Goal: Task Accomplishment & Management: Complete application form

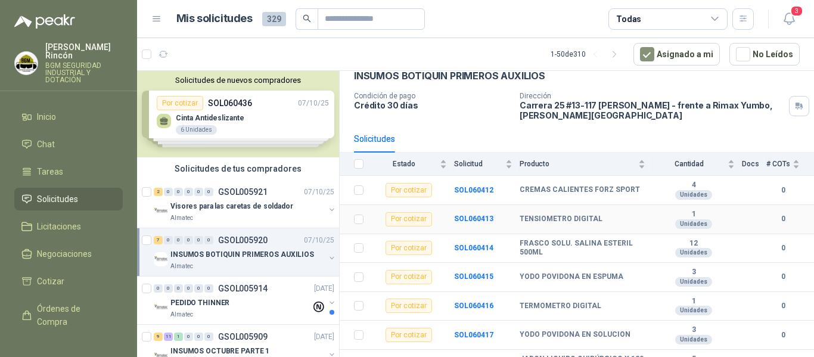
scroll to position [80, 0]
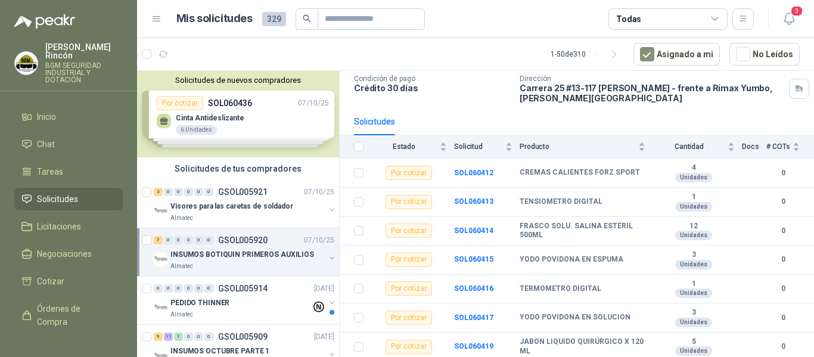
click at [356, 148] on th at bounding box center [355, 146] width 31 height 23
click at [364, 153] on th at bounding box center [355, 146] width 31 height 23
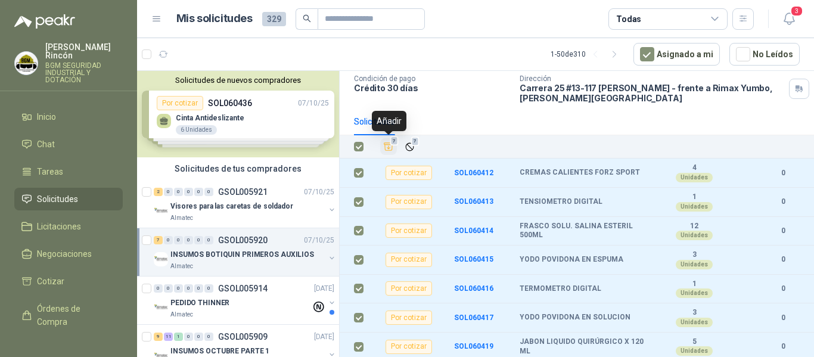
click at [390, 147] on icon "Añadir" at bounding box center [388, 146] width 11 height 11
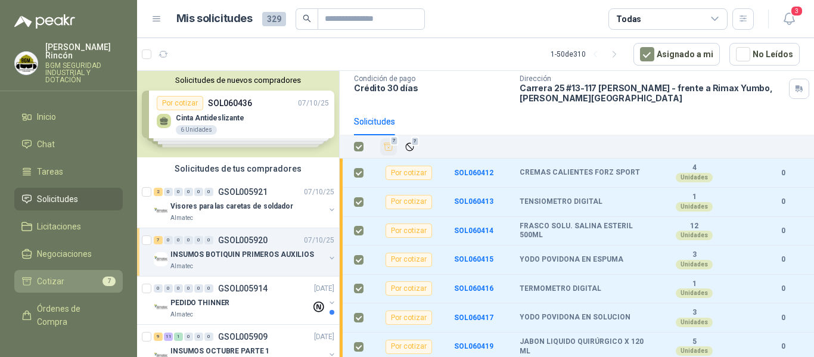
click at [80, 275] on li "Cotizar 7" at bounding box center [68, 281] width 94 height 13
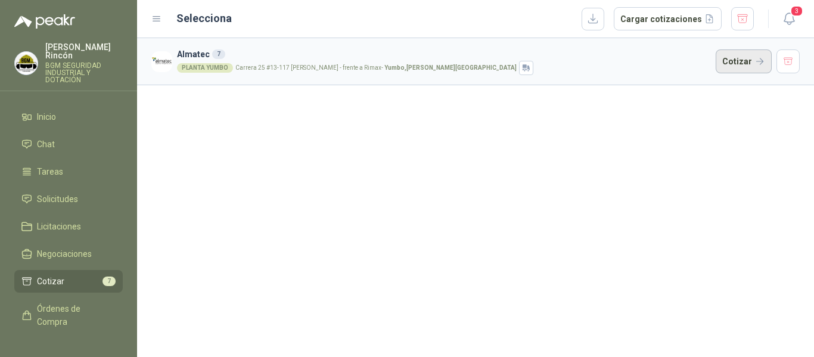
click at [752, 57] on button "Cotizar" at bounding box center [744, 61] width 56 height 24
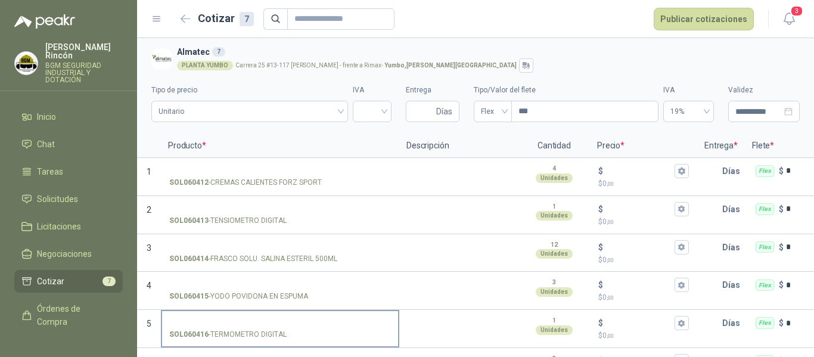
scroll to position [77, 0]
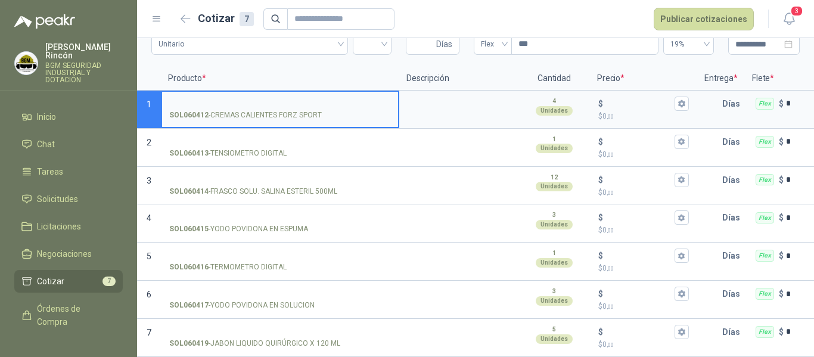
click at [237, 100] on input "SOL060412 - CREMAS CALIENTES FORZ SPORT" at bounding box center [280, 104] width 222 height 9
click at [263, 92] on label "**********" at bounding box center [280, 109] width 236 height 34
click at [263, 100] on input "**********" at bounding box center [280, 104] width 222 height 9
click at [262, 100] on input "**********" at bounding box center [280, 104] width 222 height 9
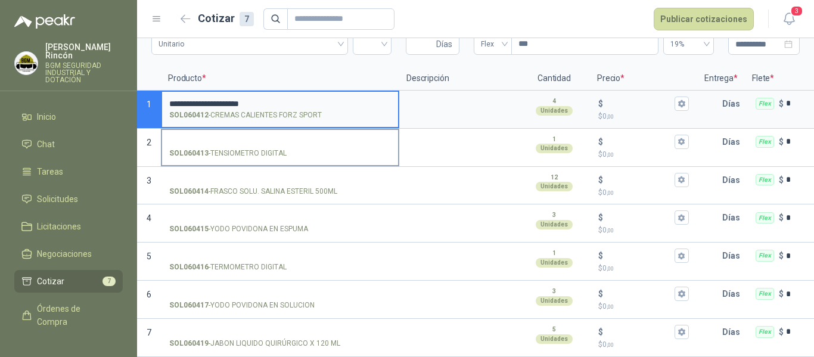
type input "**********"
click at [235, 138] on input "SOL060413 - TENSIOMETRO DIGITAL" at bounding box center [280, 142] width 222 height 9
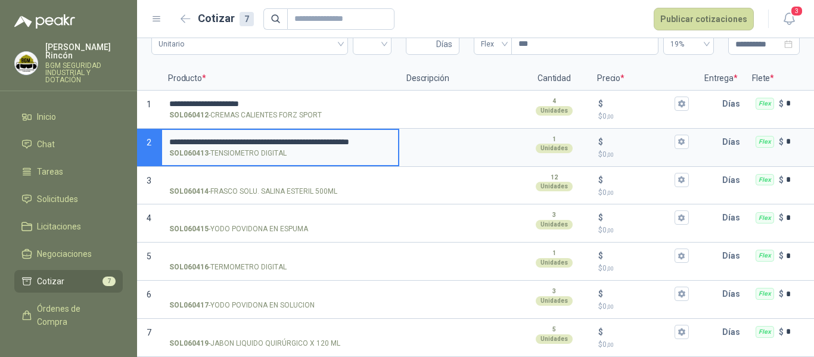
scroll to position [0, 46]
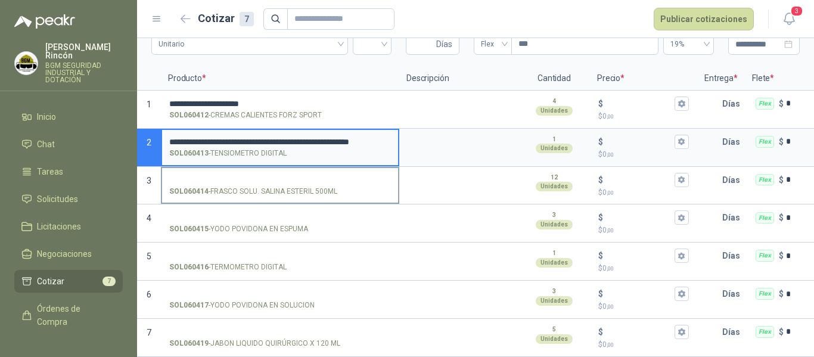
type input "**********"
click at [246, 176] on input "SOL060414 - FRASCO SOLU. SALINA ESTERIL 500ML" at bounding box center [280, 180] width 222 height 9
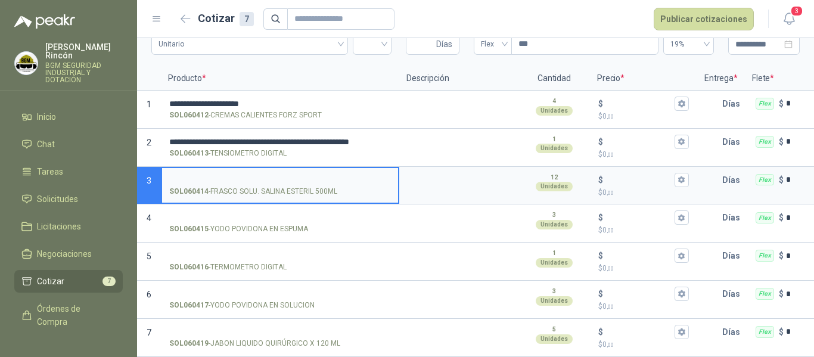
scroll to position [0, 0]
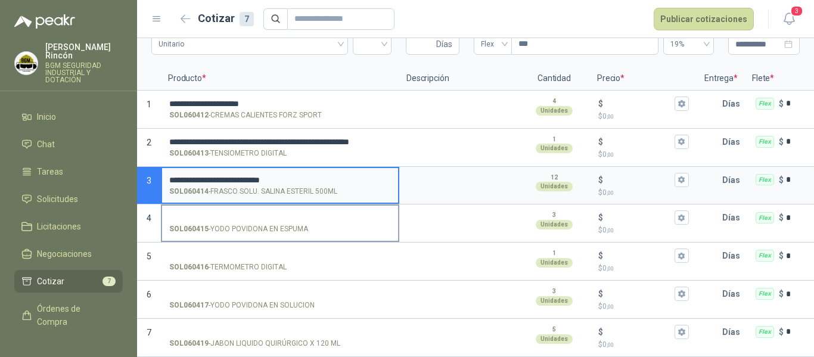
type input "**********"
click at [283, 213] on input "SOL060415 - YODO [MEDICAL_DATA] EN ESPUMA" at bounding box center [280, 217] width 222 height 9
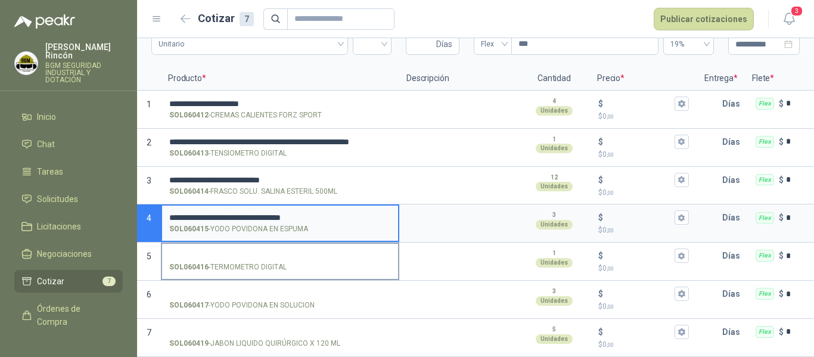
type input "**********"
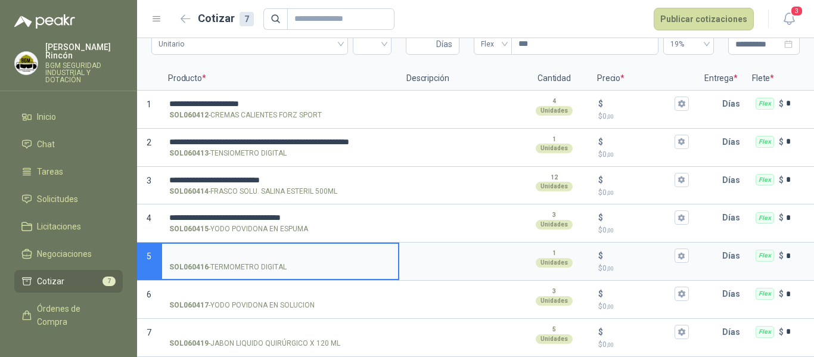
click at [252, 252] on input "SOL060416 - TERMOMETRO DIGITAL" at bounding box center [280, 256] width 222 height 9
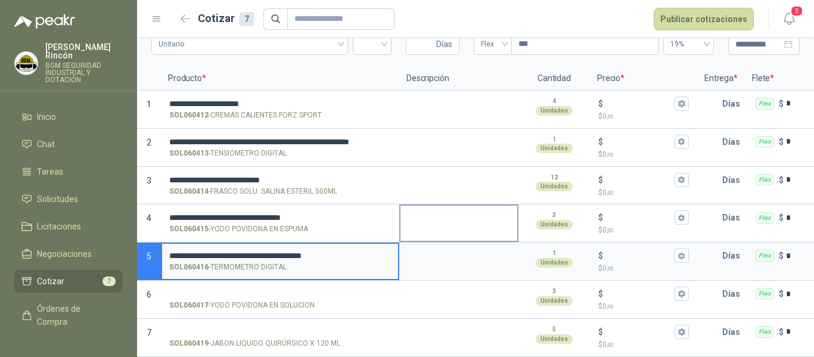
type input "**********"
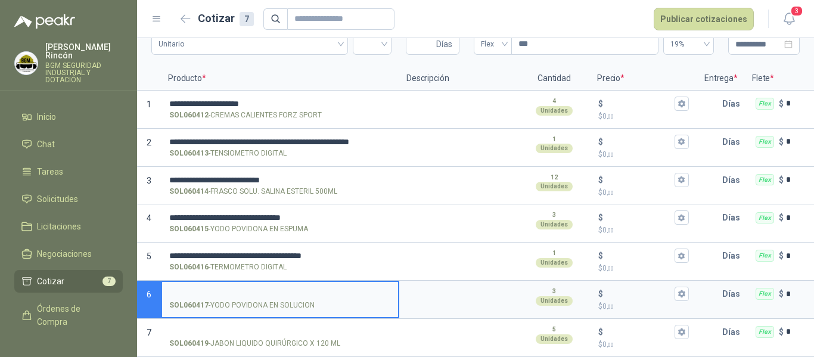
click at [226, 290] on input "SOL060417 - YODO [MEDICAL_DATA] EN SOLUCION" at bounding box center [280, 294] width 222 height 9
type input "**********"
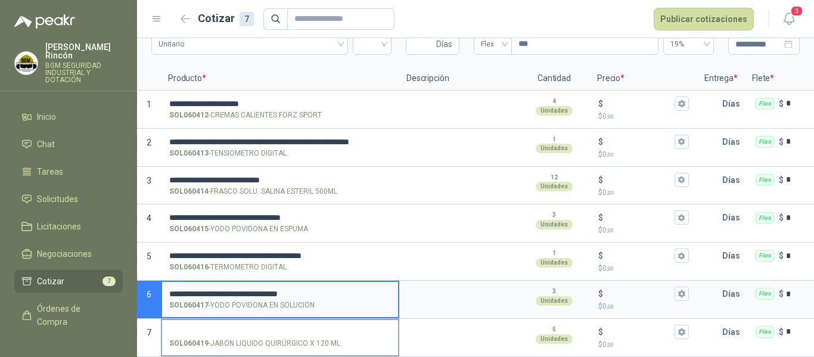
click at [243, 328] on input "SOL060419 - JABON LIQUIDO QUIRÚRGICO X 120 ML" at bounding box center [280, 332] width 222 height 9
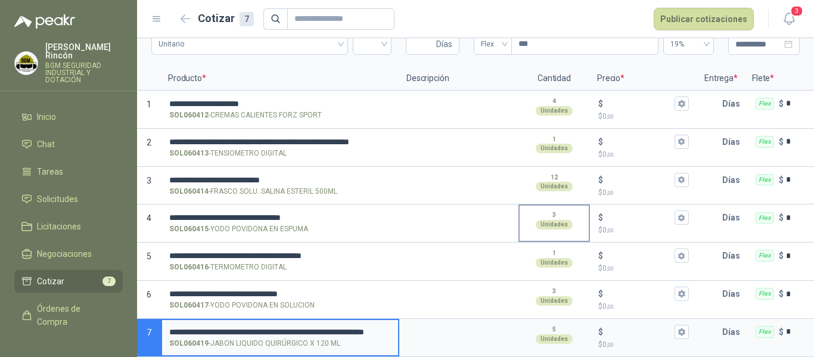
scroll to position [0, 80]
type input "**********"
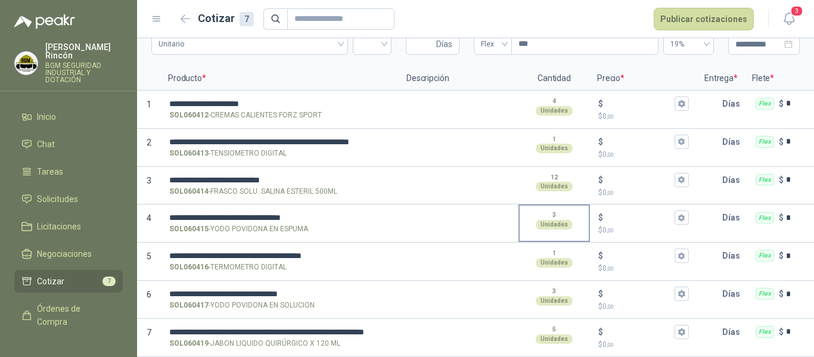
scroll to position [0, 0]
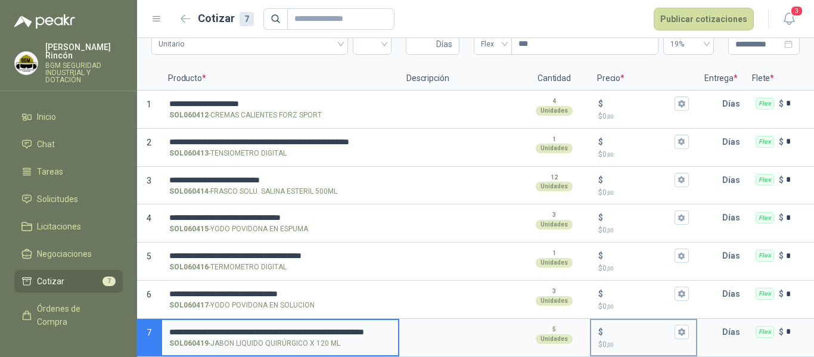
click at [647, 320] on div "$ $ 0 ,00" at bounding box center [643, 337] width 105 height 35
click at [647, 327] on input "$ $ 0 ,00" at bounding box center [639, 331] width 67 height 9
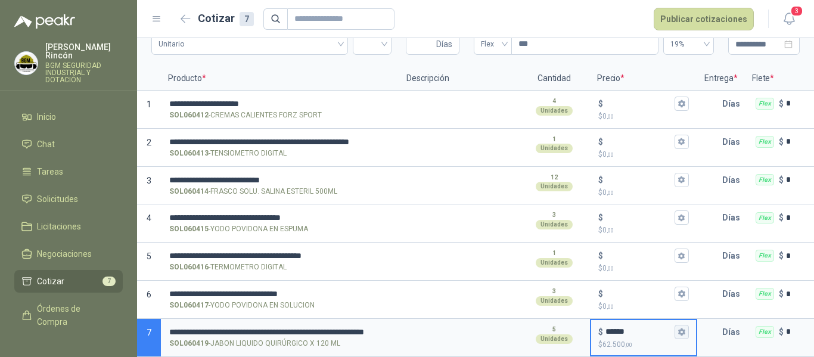
type input "******"
click at [683, 328] on icon "button" at bounding box center [682, 332] width 8 height 8
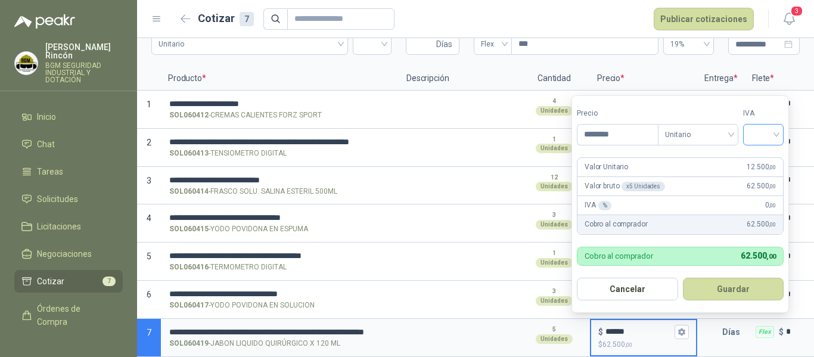
click at [759, 135] on input "search" at bounding box center [763, 134] width 26 height 18
click at [765, 196] on div "0%" at bounding box center [766, 197] width 22 height 13
click at [762, 293] on button "Guardar" at bounding box center [735, 289] width 103 height 23
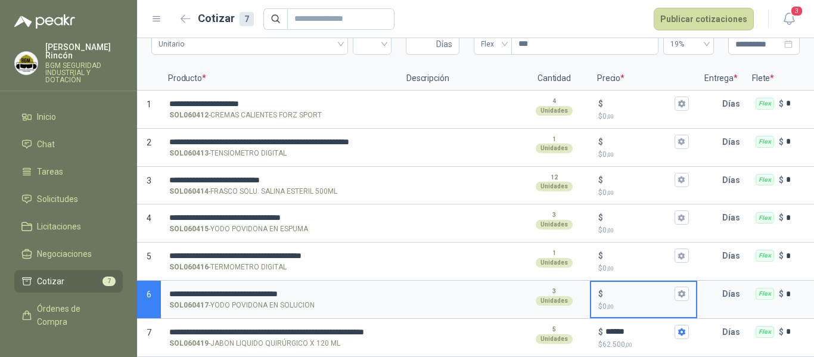
click at [642, 290] on input "$ $ 0 ,00" at bounding box center [639, 294] width 67 height 9
type input "******"
click at [684, 290] on icon "button" at bounding box center [682, 294] width 8 height 8
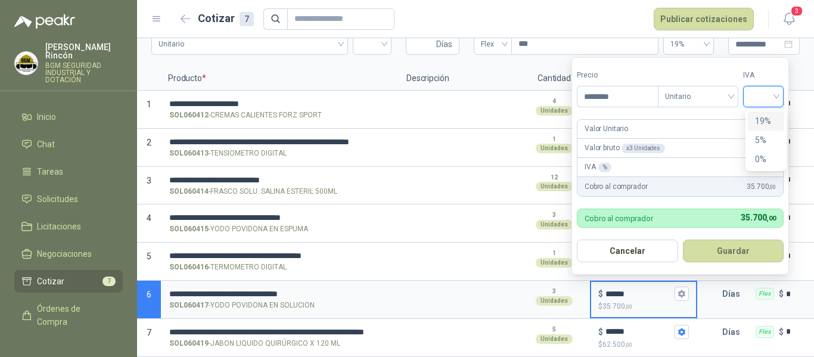
click at [766, 98] on input "search" at bounding box center [763, 95] width 26 height 18
click at [766, 162] on div "0%" at bounding box center [766, 159] width 22 height 13
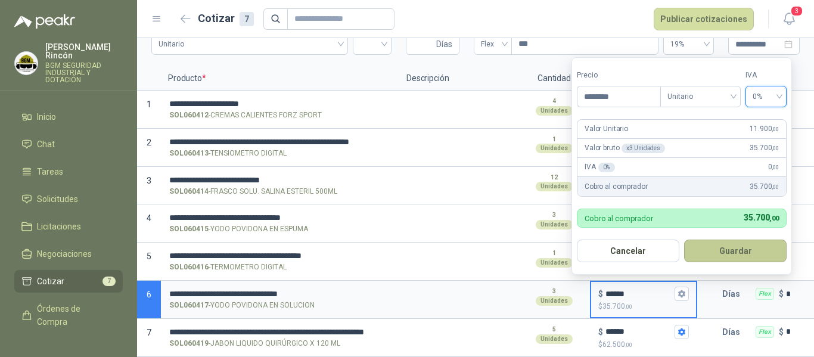
click at [764, 256] on button "Guardar" at bounding box center [735, 251] width 103 height 23
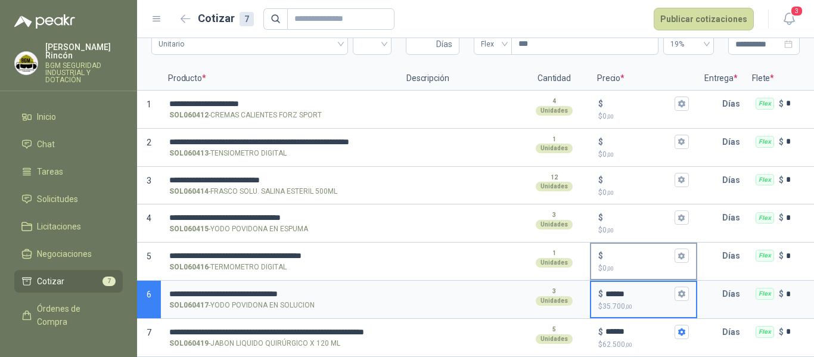
click at [646, 252] on input "$ $ 0 ,00" at bounding box center [639, 256] width 67 height 9
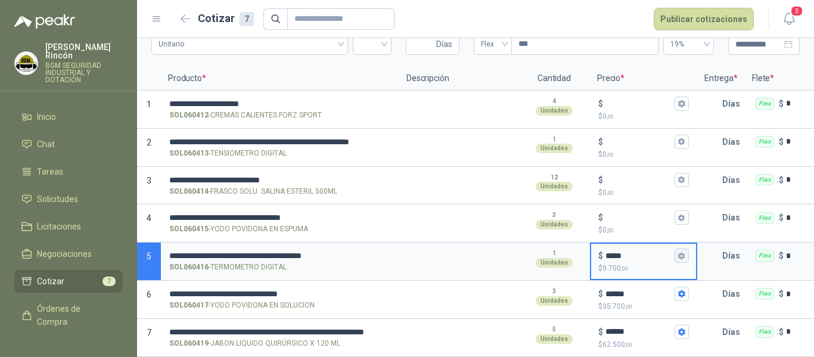
type input "*****"
click at [684, 252] on icon "button" at bounding box center [681, 255] width 7 height 7
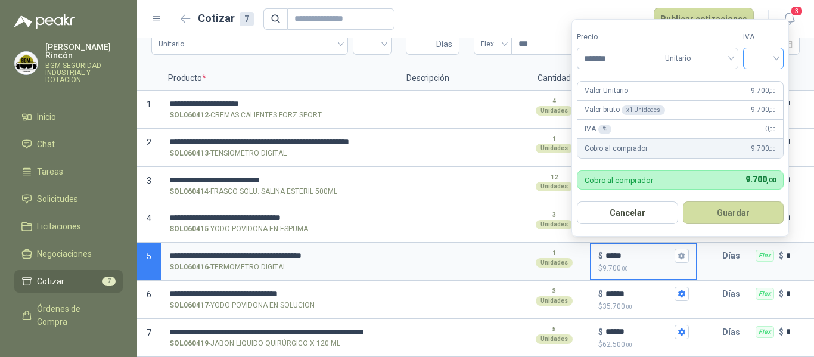
click at [777, 54] on input "search" at bounding box center [763, 57] width 26 height 18
click at [769, 82] on div "19%" at bounding box center [766, 82] width 22 height 13
click at [736, 212] on button "Guardar" at bounding box center [735, 212] width 103 height 23
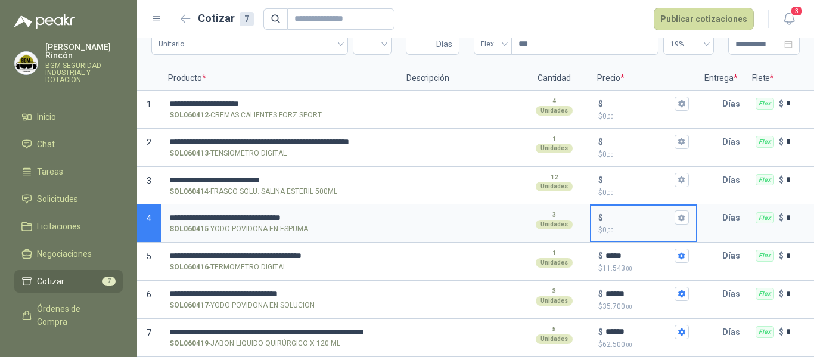
click at [662, 213] on input "$ $ 0 ,00" at bounding box center [639, 217] width 67 height 9
type input "******"
click at [629, 175] on input "$ $ 0 ,00" at bounding box center [639, 179] width 67 height 9
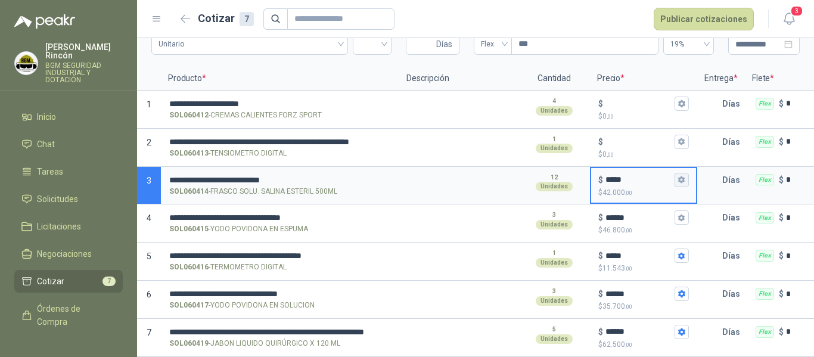
type input "*****"
click at [685, 176] on icon "button" at bounding box center [682, 180] width 8 height 8
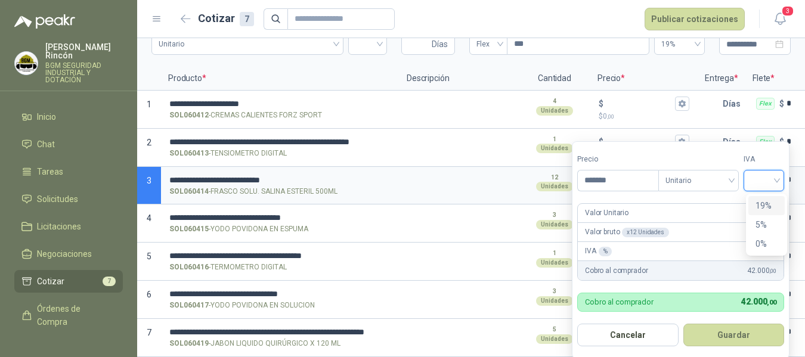
click at [774, 178] on input "search" at bounding box center [763, 179] width 26 height 18
click at [769, 243] on div "0%" at bounding box center [766, 243] width 22 height 13
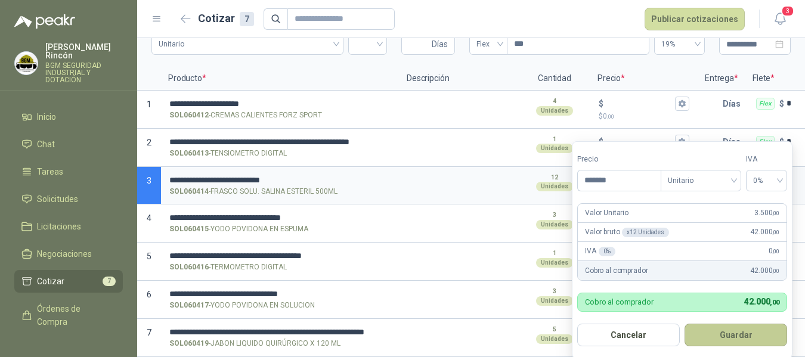
click at [737, 343] on button "Guardar" at bounding box center [735, 335] width 103 height 23
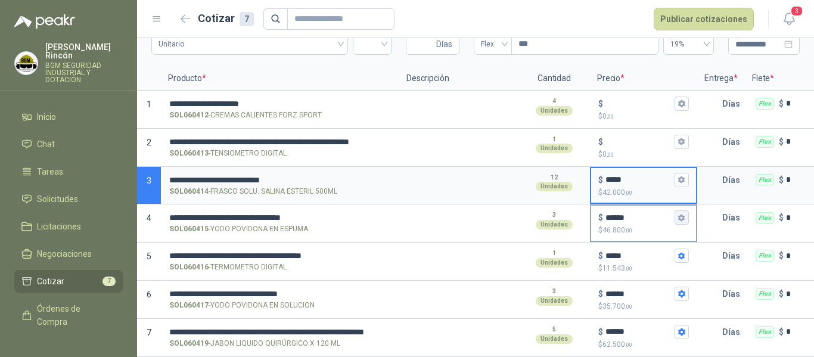
click at [688, 210] on button "$ ****** $ 46.800 ,00" at bounding box center [682, 217] width 14 height 14
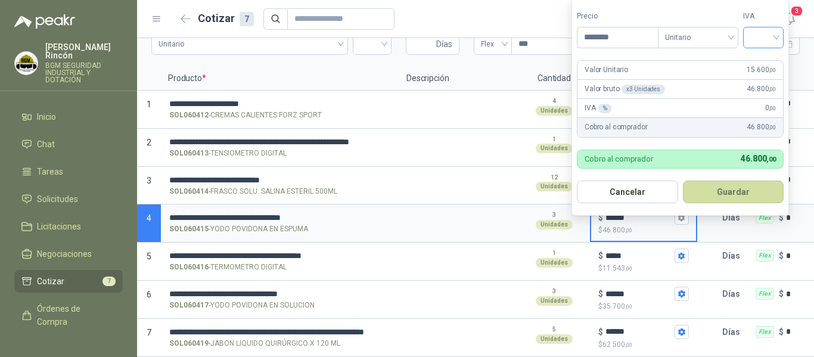
click at [760, 33] on input "search" at bounding box center [763, 36] width 26 height 18
click at [762, 99] on div "0%" at bounding box center [766, 100] width 22 height 13
click at [745, 190] on button "Guardar" at bounding box center [735, 192] width 103 height 23
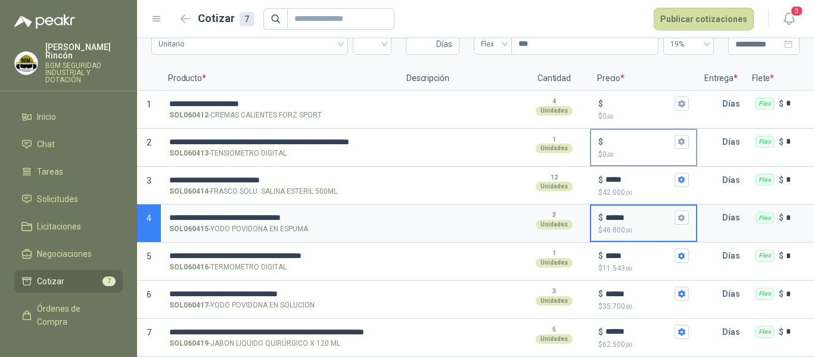
drag, startPoint x: 663, startPoint y: 123, endPoint x: 654, endPoint y: 125, distance: 8.7
click at [661, 130] on div "$ $ 0 ,00" at bounding box center [643, 147] width 105 height 35
click at [661, 137] on input "$ $ 0 ,00" at bounding box center [639, 141] width 67 height 9
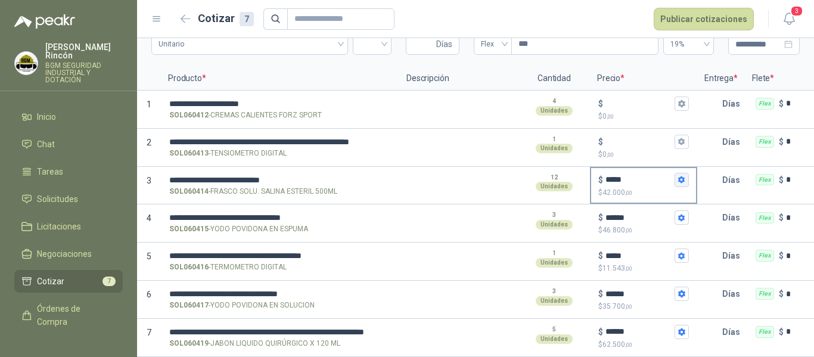
click at [684, 176] on icon "button" at bounding box center [681, 179] width 7 height 7
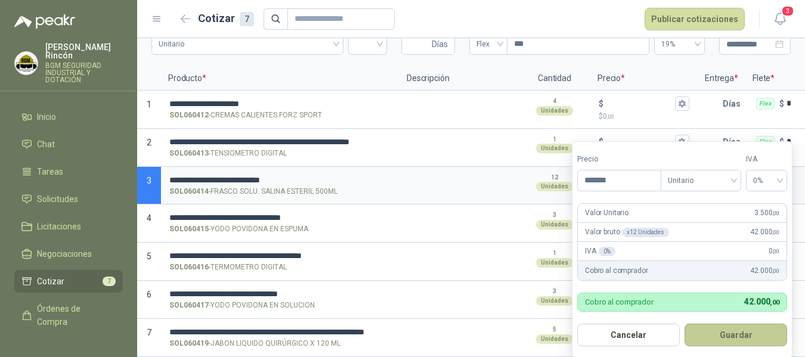
click at [753, 339] on button "Guardar" at bounding box center [735, 335] width 103 height 23
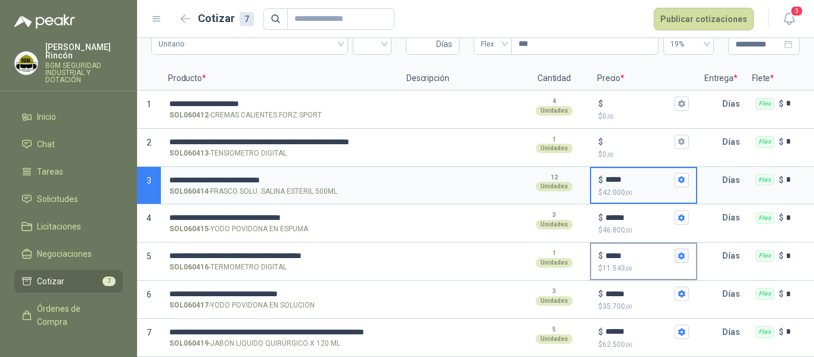
click at [679, 252] on icon "button" at bounding box center [681, 255] width 7 height 7
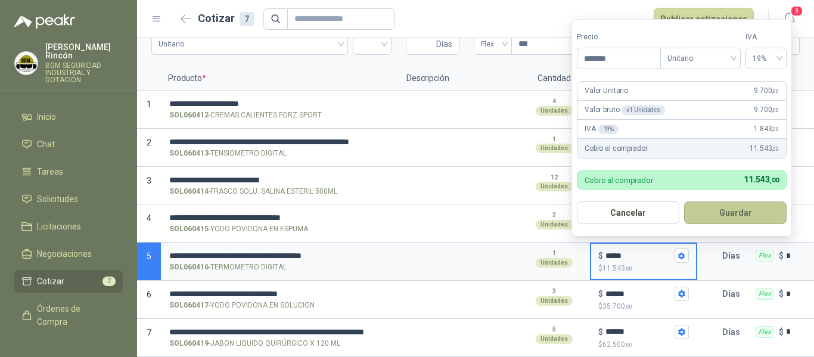
click at [749, 215] on button "Guardar" at bounding box center [735, 212] width 103 height 23
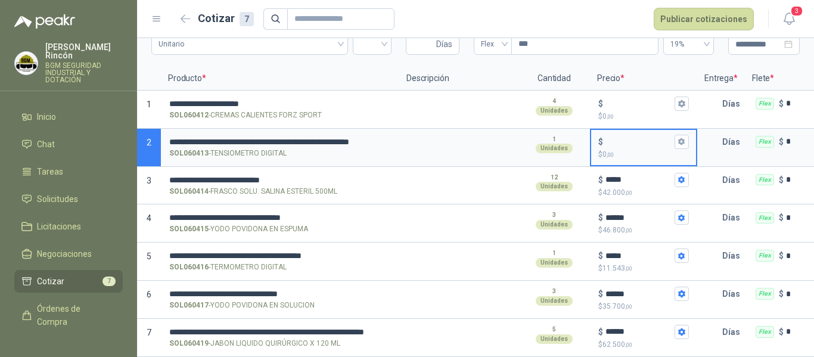
click at [630, 137] on input "$ $ 0 ,00" at bounding box center [639, 141] width 67 height 9
type input "*******"
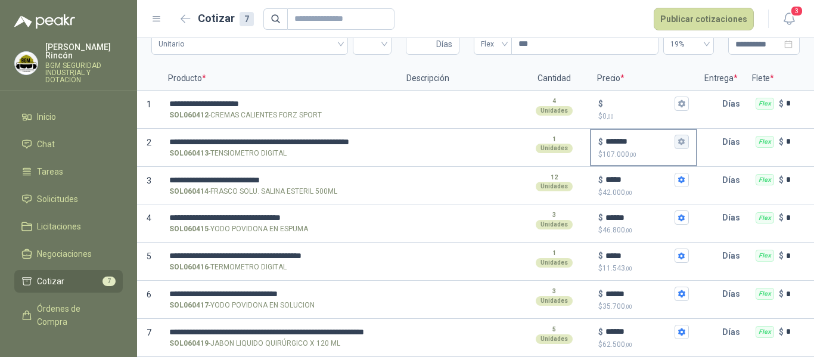
click at [685, 138] on icon "button" at bounding box center [682, 142] width 8 height 8
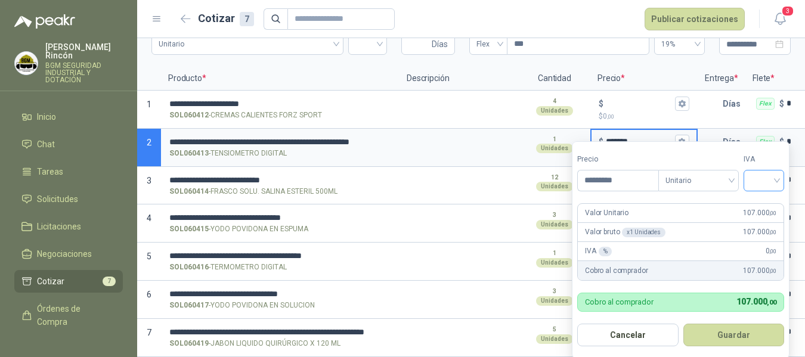
click at [769, 181] on input "search" at bounding box center [763, 179] width 26 height 18
click at [773, 207] on div "19%" at bounding box center [766, 205] width 22 height 13
click at [750, 337] on button "Guardar" at bounding box center [735, 335] width 103 height 23
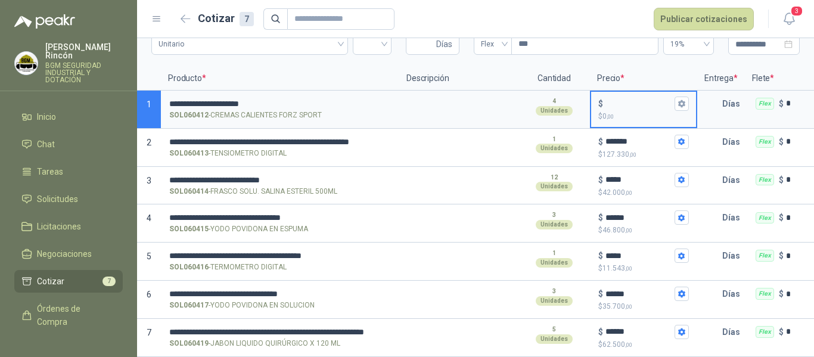
click at [635, 99] on input "$ $ 0 ,00" at bounding box center [639, 103] width 67 height 9
type input "******"
click at [679, 100] on icon "button" at bounding box center [681, 103] width 7 height 7
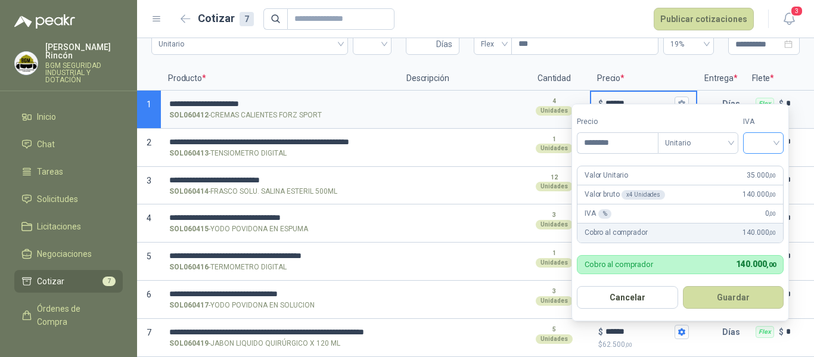
click at [766, 144] on input "search" at bounding box center [763, 142] width 26 height 18
click at [758, 204] on div "0%" at bounding box center [766, 206] width 22 height 13
click at [751, 294] on button "Guardar" at bounding box center [735, 297] width 103 height 23
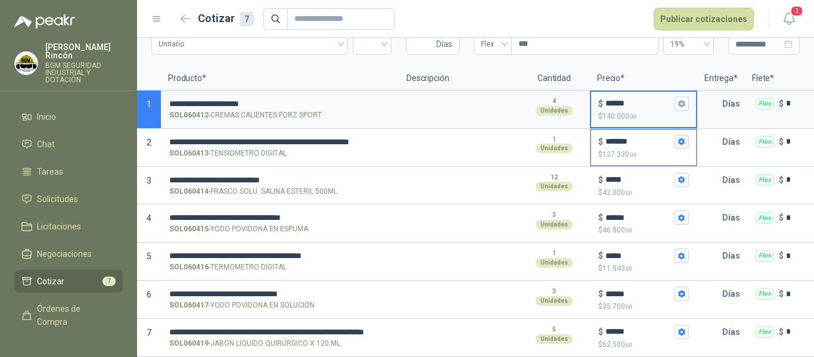
click at [685, 138] on button "$ ******* $ 127.330 ,00" at bounding box center [682, 142] width 14 height 14
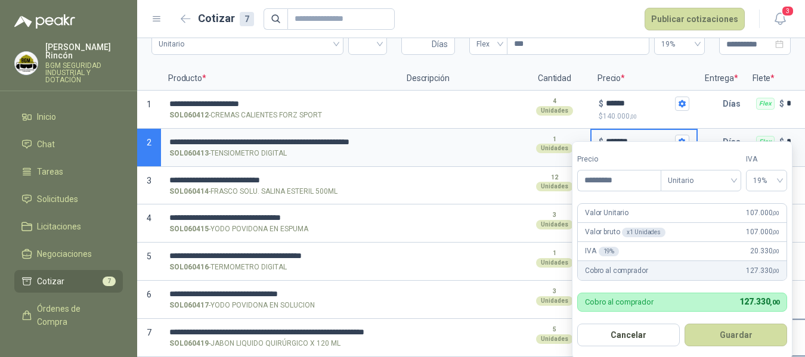
click at [761, 336] on button "Guardar" at bounding box center [735, 335] width 103 height 23
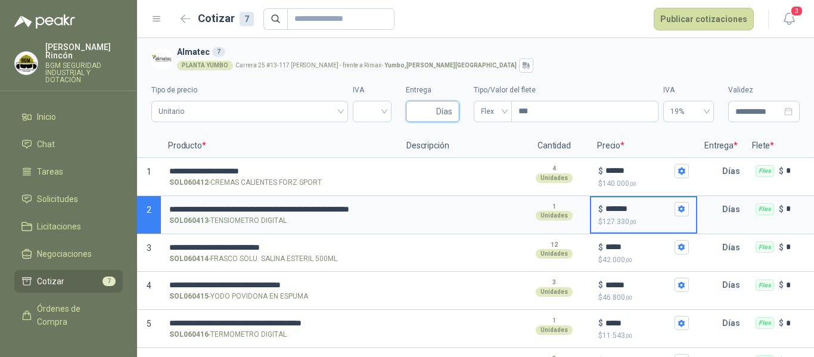
click at [424, 111] on input "Entrega" at bounding box center [423, 111] width 21 height 20
type input "*"
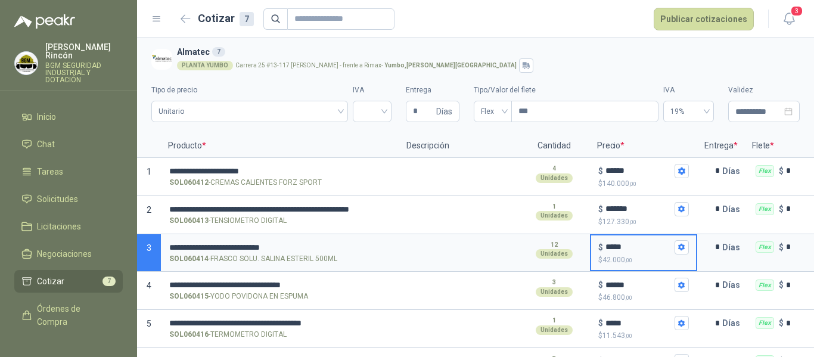
click at [618, 247] on input "*****" at bounding box center [639, 247] width 67 height 9
type input "*****"
click at [636, 285] on input "******" at bounding box center [639, 285] width 67 height 9
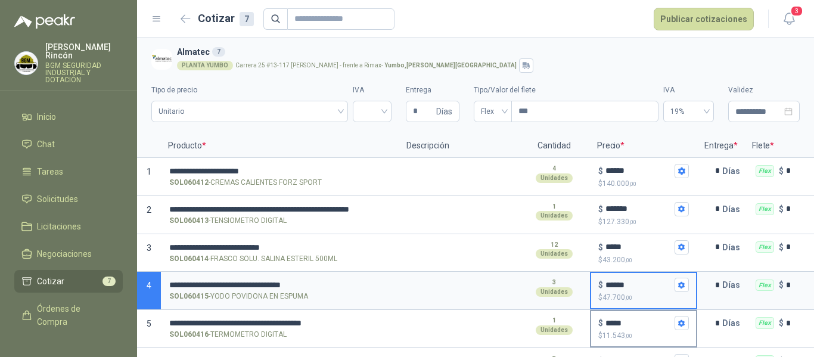
type input "******"
click at [635, 319] on input "*****" at bounding box center [639, 323] width 67 height 9
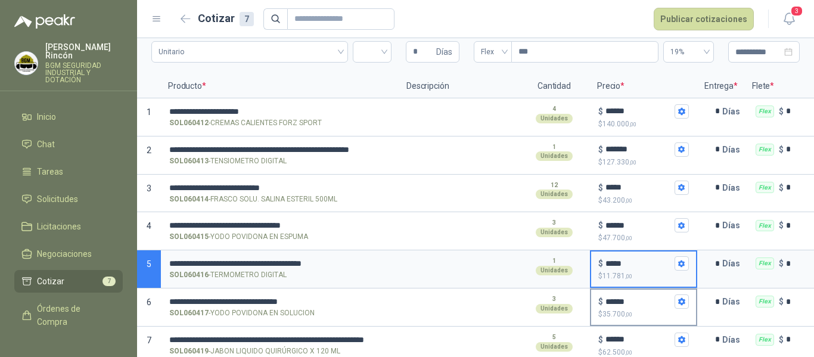
scroll to position [77, 0]
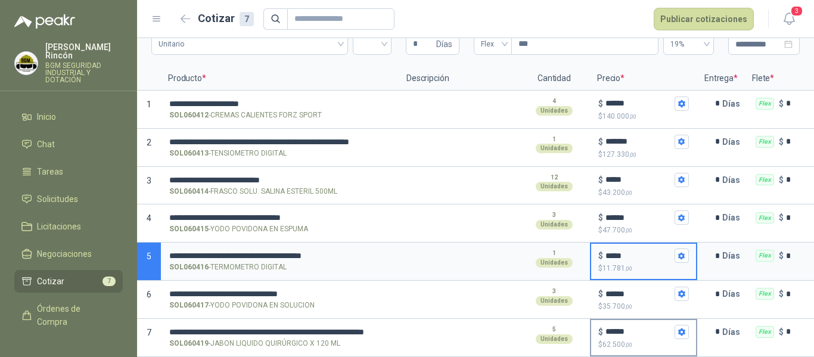
type input "*****"
click at [642, 327] on input "******" at bounding box center [639, 331] width 67 height 9
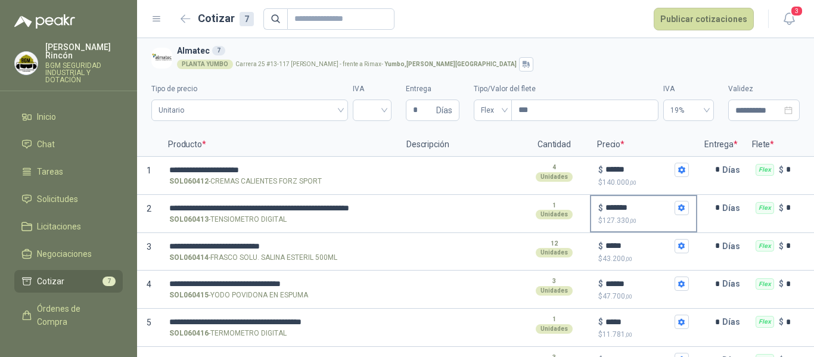
scroll to position [0, 0]
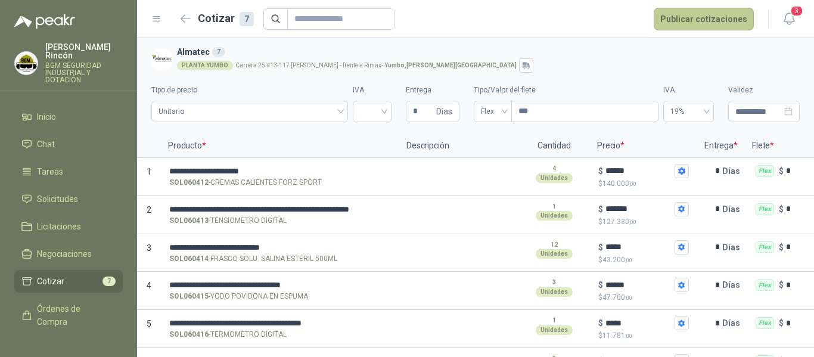
type input "******"
click at [709, 24] on button "Publicar cotizaciones" at bounding box center [704, 19] width 100 height 23
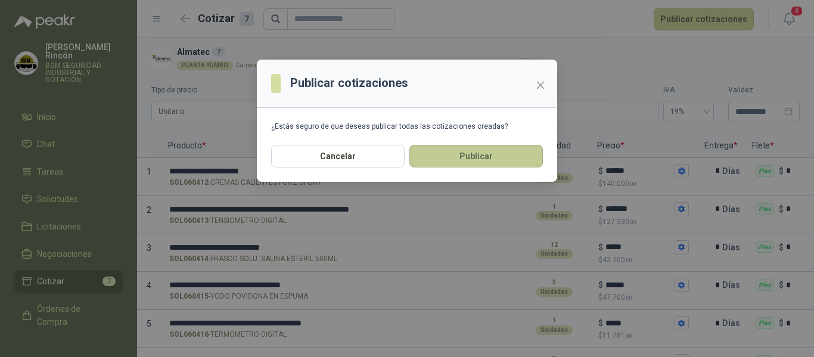
click at [496, 162] on button "Publicar" at bounding box center [476, 156] width 134 height 23
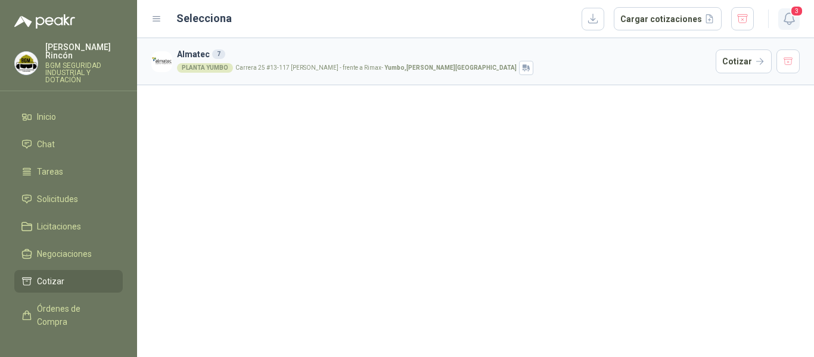
click at [794, 27] on button "3" at bounding box center [788, 18] width 21 height 21
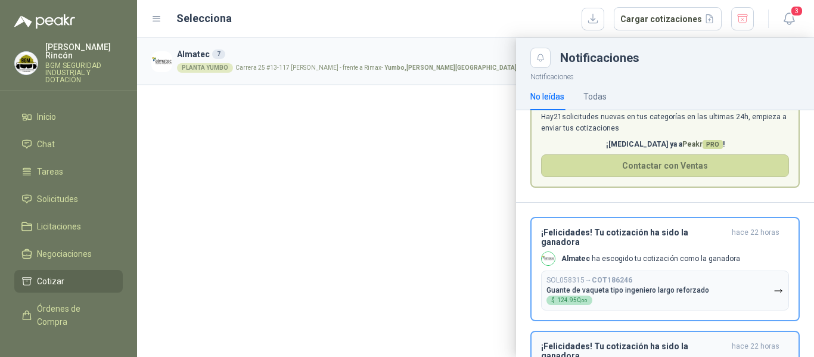
scroll to position [119, 0]
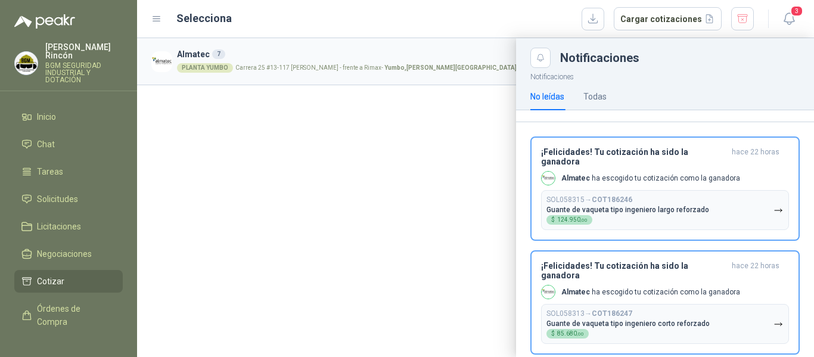
click at [422, 250] on div at bounding box center [475, 197] width 677 height 319
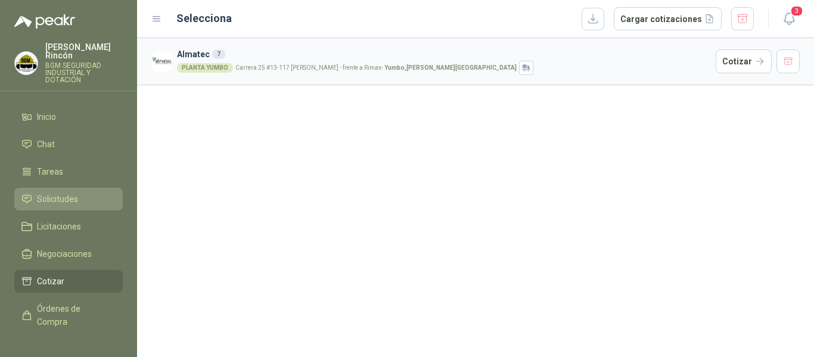
click at [77, 193] on span "Solicitudes" at bounding box center [57, 199] width 41 height 13
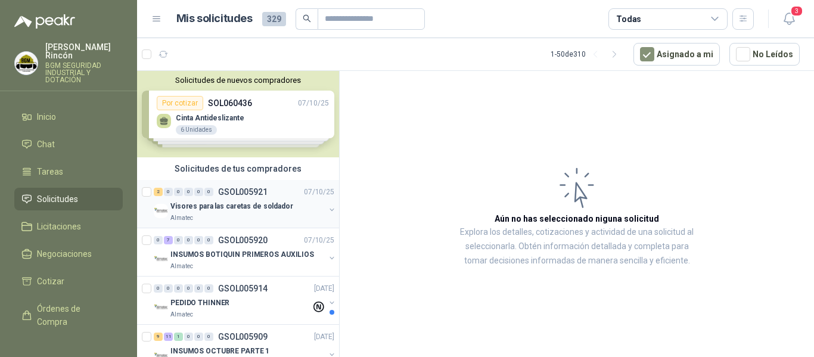
click at [255, 218] on div "Almatec" at bounding box center [247, 218] width 154 height 10
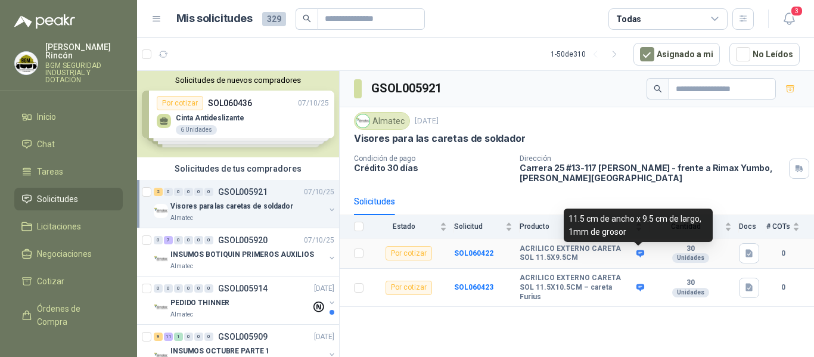
click at [640, 256] on icon at bounding box center [641, 253] width 8 height 7
click at [643, 254] on icon at bounding box center [641, 253] width 8 height 7
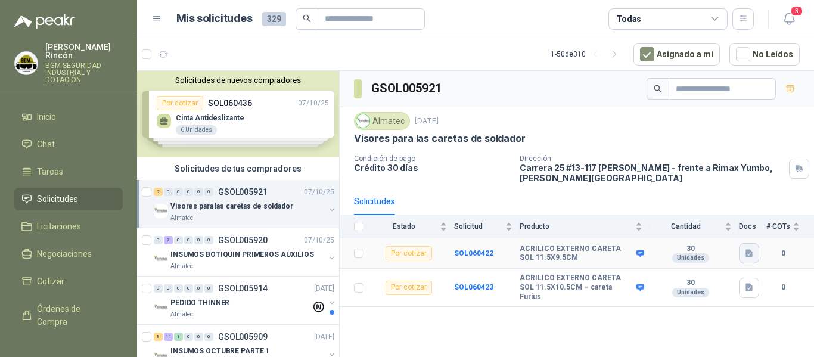
click at [749, 255] on icon "button" at bounding box center [749, 254] width 7 height 8
click at [739, 222] on button "WhatsApp Image [DATE] 9.49.32 AM.jpeg" at bounding box center [672, 227] width 157 height 13
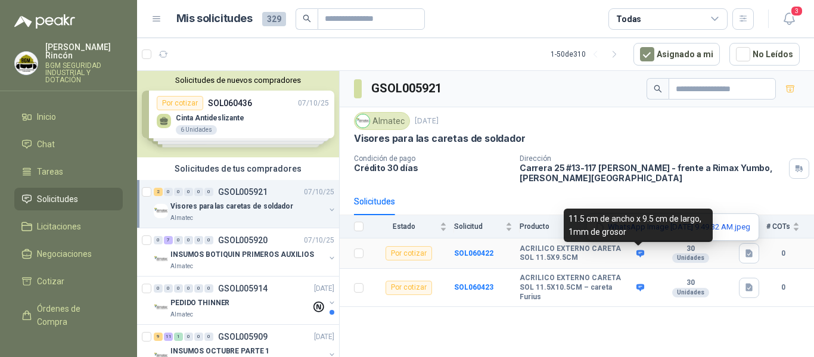
click at [641, 252] on icon at bounding box center [640, 253] width 9 height 9
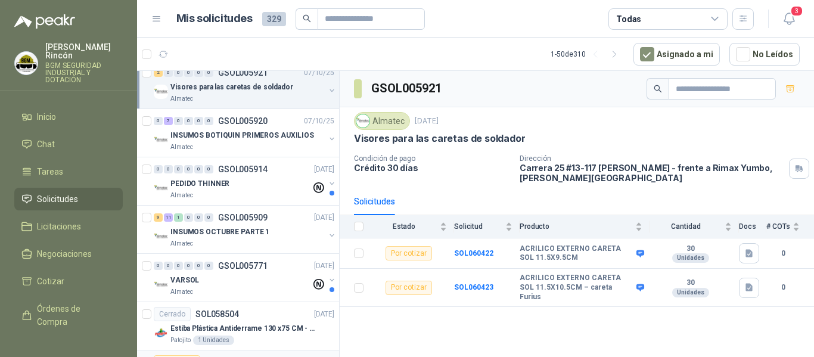
scroll to position [60, 0]
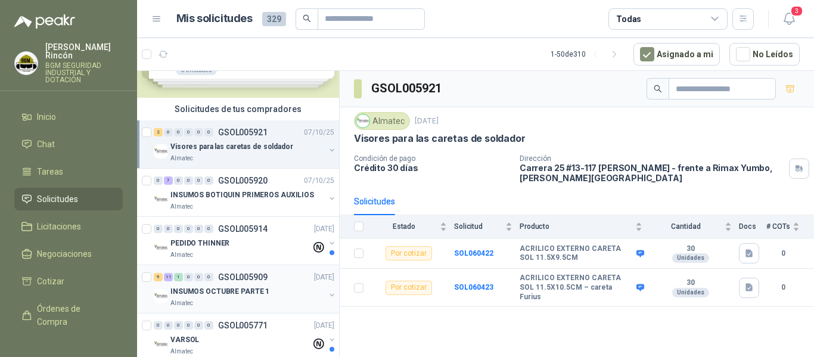
click at [274, 297] on div "INSUMOS OCTUBRE PARTE 1" at bounding box center [247, 291] width 154 height 14
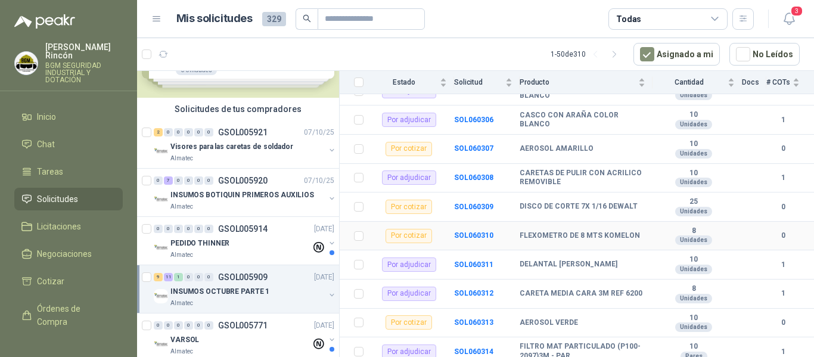
scroll to position [486, 0]
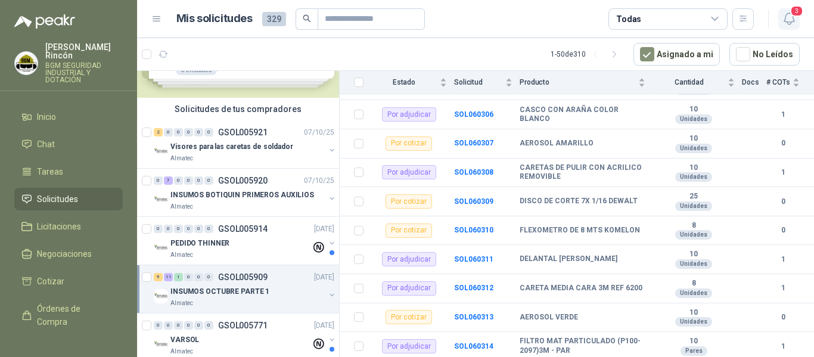
click at [798, 18] on button "3" at bounding box center [788, 18] width 21 height 21
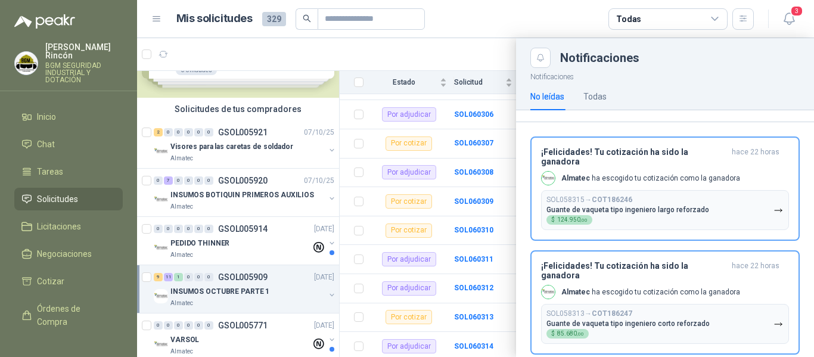
click at [448, 57] on div at bounding box center [475, 197] width 677 height 319
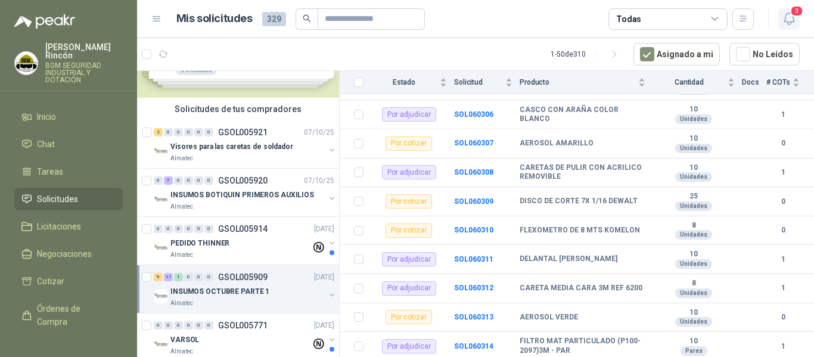
click at [785, 16] on icon "button" at bounding box center [789, 18] width 15 height 15
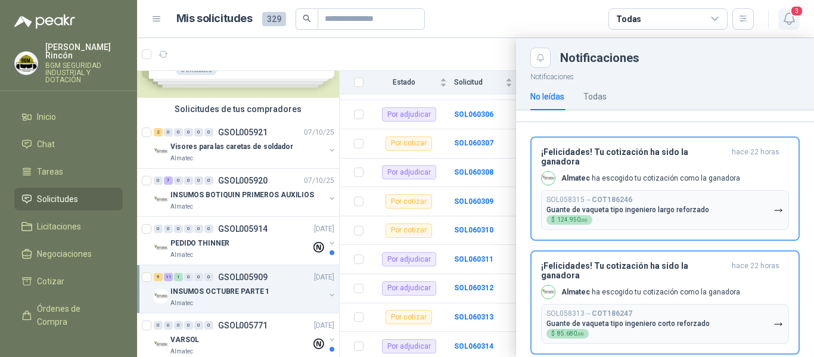
click at [793, 17] on span "3" at bounding box center [796, 10] width 13 height 11
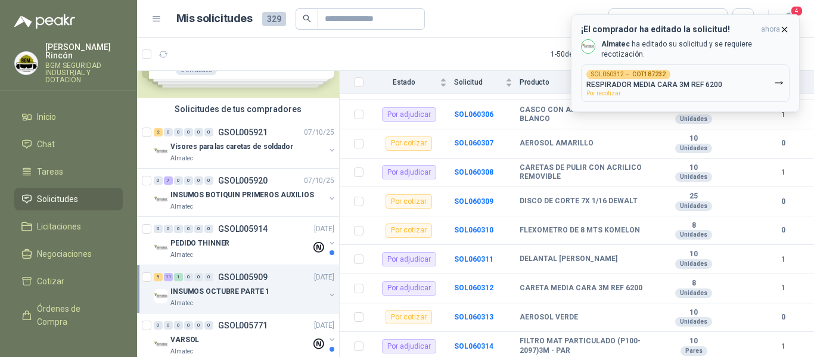
click at [747, 80] on button "SOL060312 → COT187232 RESPIRADOR MEDIA CARA 3M REF 6200 Por recotizar" at bounding box center [685, 83] width 209 height 38
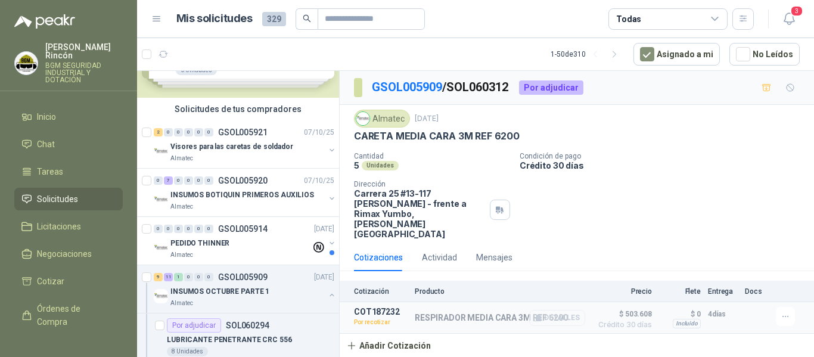
click at [567, 310] on button "Detalles" at bounding box center [557, 318] width 56 height 16
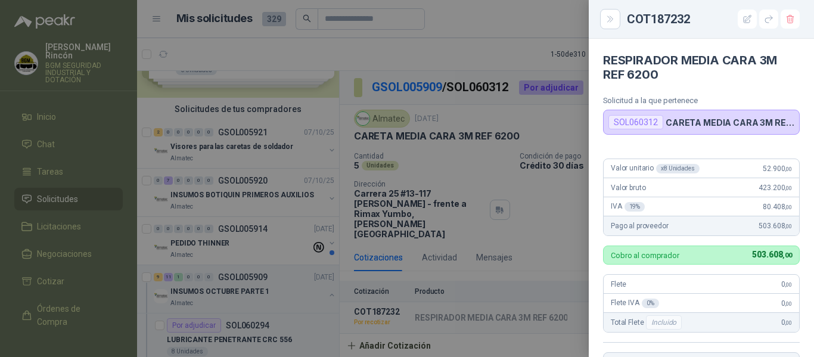
click at [568, 252] on div at bounding box center [407, 178] width 814 height 357
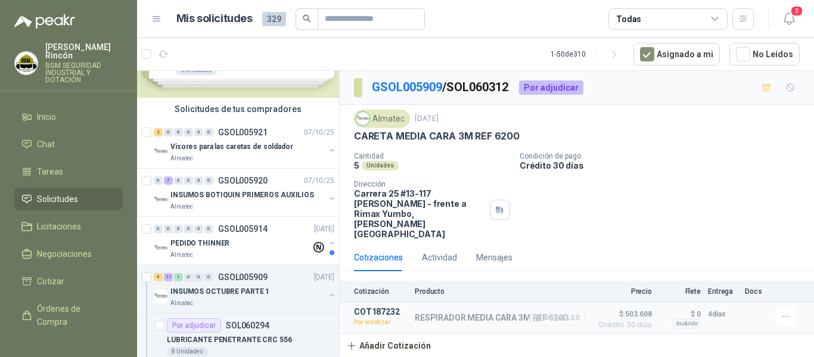
click at [569, 310] on button "Detalles" at bounding box center [557, 318] width 56 height 16
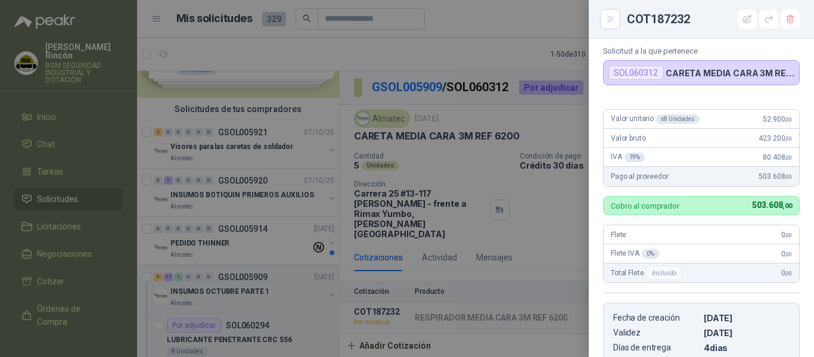
scroll to position [0, 0]
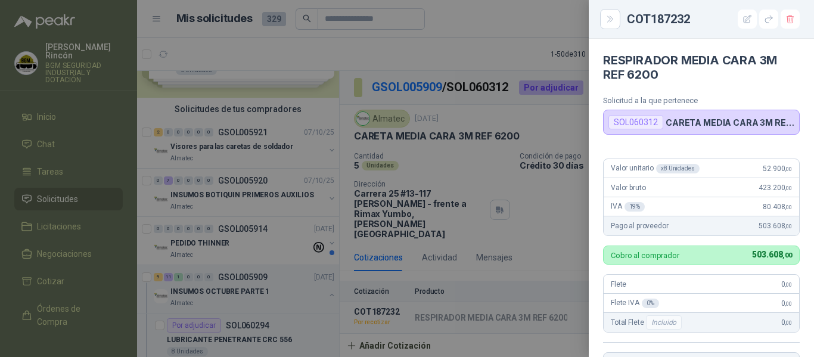
click at [579, 196] on div at bounding box center [407, 178] width 814 height 357
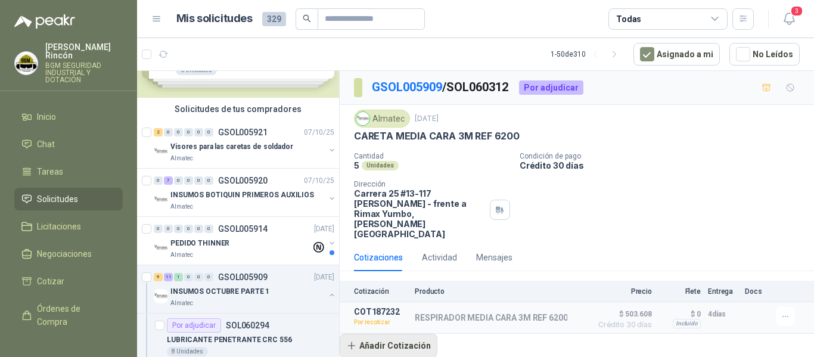
click at [419, 334] on button "Añadir Cotización" at bounding box center [389, 346] width 98 height 24
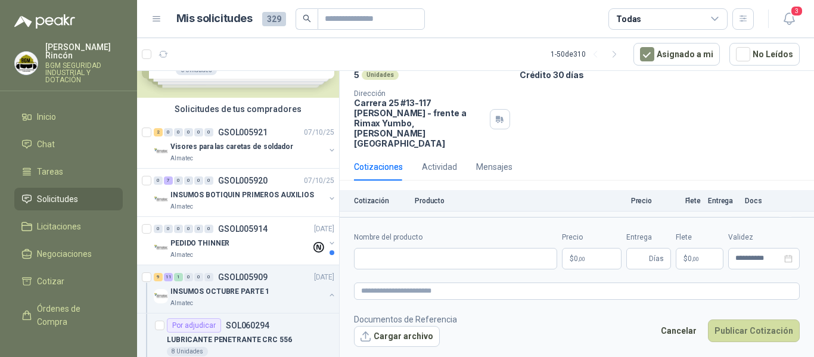
scroll to position [97, 0]
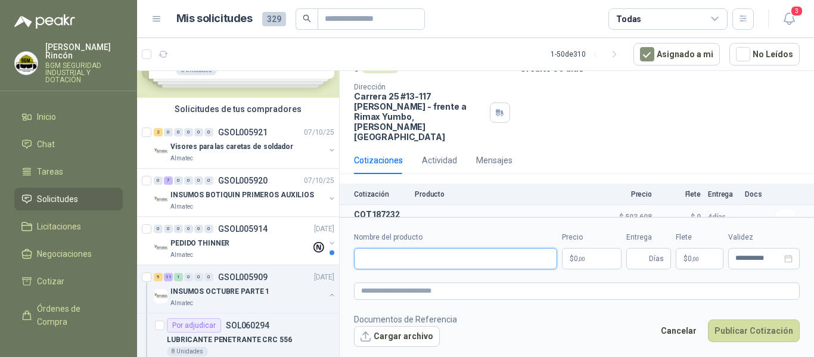
click at [464, 262] on input "Nombre del producto" at bounding box center [455, 258] width 203 height 21
click at [467, 255] on input "**********" at bounding box center [455, 258] width 203 height 21
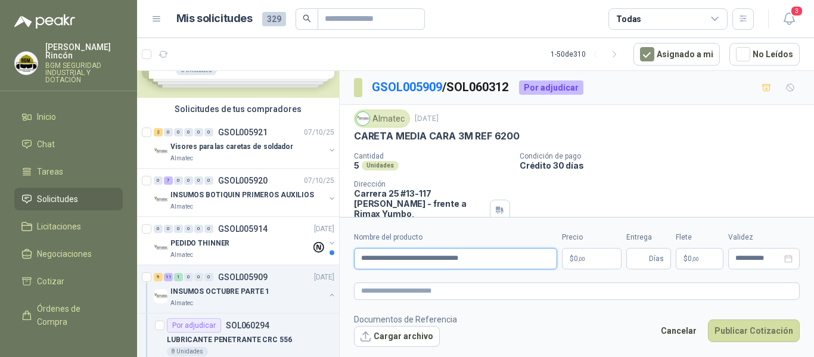
click at [417, 258] on input "**********" at bounding box center [455, 258] width 203 height 21
type input "**********"
click at [597, 262] on p "$ 0 ,00" at bounding box center [592, 258] width 60 height 21
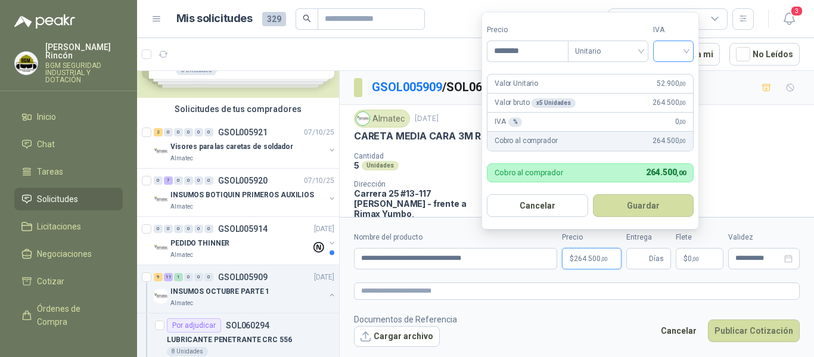
type input "********"
click at [682, 46] on input "search" at bounding box center [673, 50] width 26 height 18
click at [677, 77] on div "19%" at bounding box center [676, 75] width 22 height 13
drag, startPoint x: 674, startPoint y: 208, endPoint x: 669, endPoint y: 203, distance: 7.6
click at [669, 203] on button "Guardar" at bounding box center [645, 205] width 103 height 23
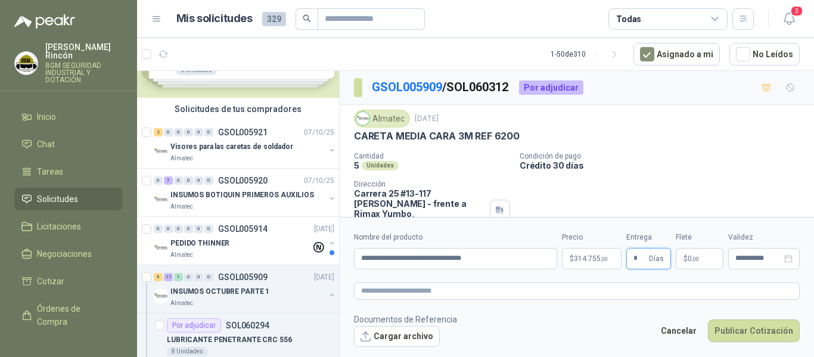
type input "*"
click at [705, 255] on p "$ 0 ,00" at bounding box center [700, 258] width 48 height 21
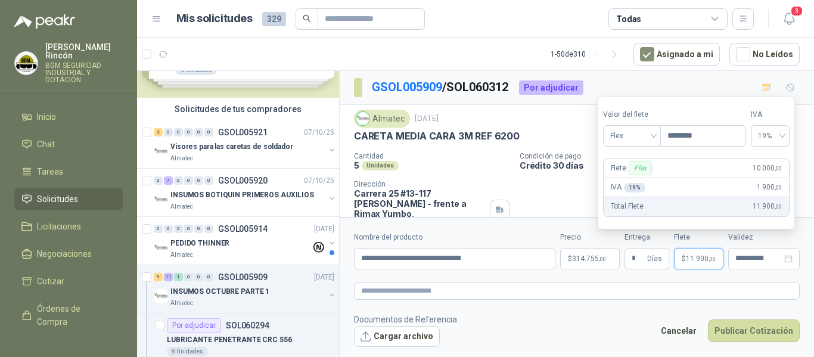
type input "********"
click at [777, 134] on span "19%" at bounding box center [770, 136] width 24 height 18
click at [772, 180] on div "0%" at bounding box center [775, 179] width 19 height 13
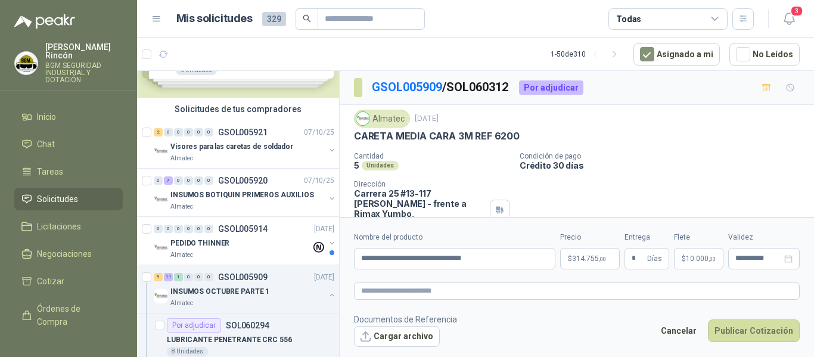
click at [576, 190] on div "Cantidad 5 Unidades Condición de pago Crédito 30 días Dirección [STREET_ADDRESS…" at bounding box center [577, 195] width 446 height 87
click at [580, 259] on span "314.755 ,00" at bounding box center [589, 258] width 34 height 7
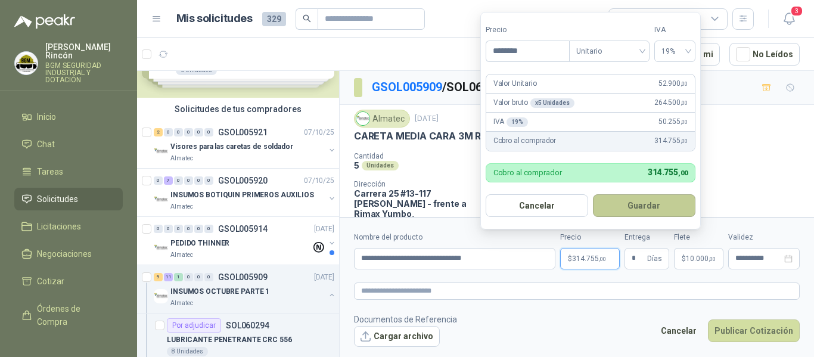
click at [684, 198] on button "Guardar" at bounding box center [644, 205] width 103 height 23
click at [604, 265] on p "$ 314.755 ,00" at bounding box center [590, 258] width 60 height 21
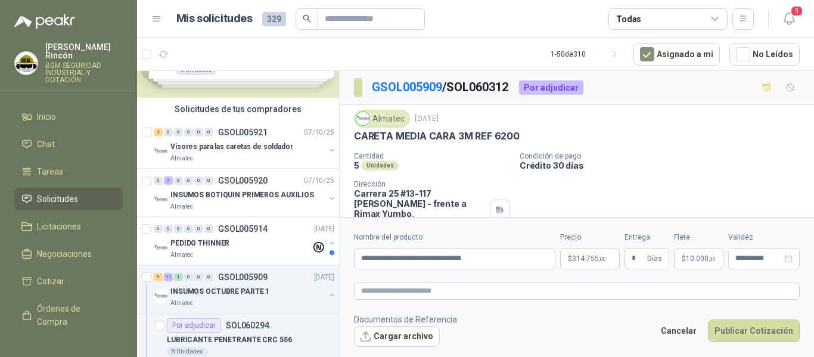
click at [736, 179] on div "Cantidad 5 Unidades Condición de pago Crédito 30 días Dirección [STREET_ADDRESS…" at bounding box center [577, 195] width 446 height 87
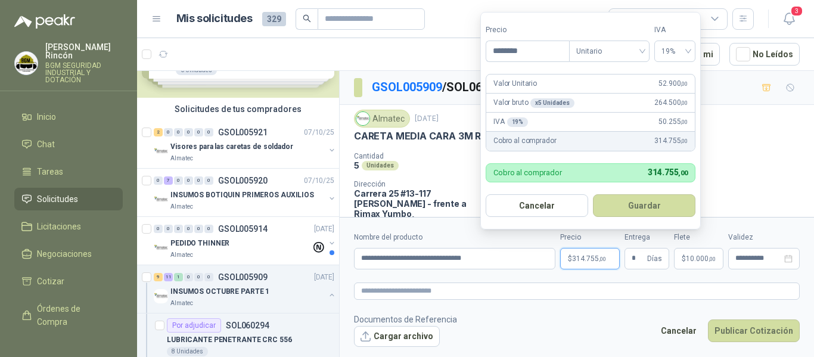
click at [607, 256] on p "$ 314.755 ,00" at bounding box center [590, 258] width 60 height 21
drag, startPoint x: 684, startPoint y: 203, endPoint x: 774, endPoint y: 169, distance: 96.2
click at [774, 169] on body "[PERSON_NAME] BGM SEGURIDAD INDUSTRIAL Y DOTACIÓN Inicio Chat Tareas Solicitude…" at bounding box center [407, 178] width 814 height 357
click at [682, 199] on button "Guardar" at bounding box center [644, 205] width 103 height 23
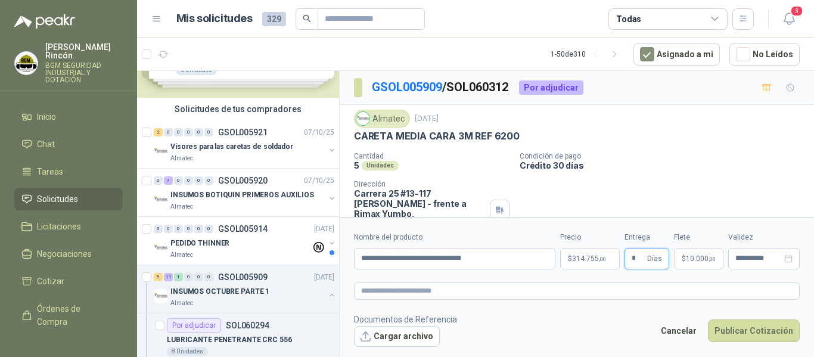
scroll to position [97, 0]
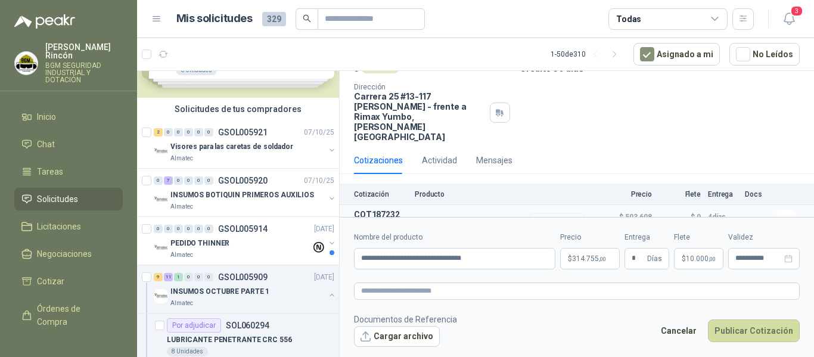
click at [546, 213] on button "Detalles" at bounding box center [557, 221] width 56 height 16
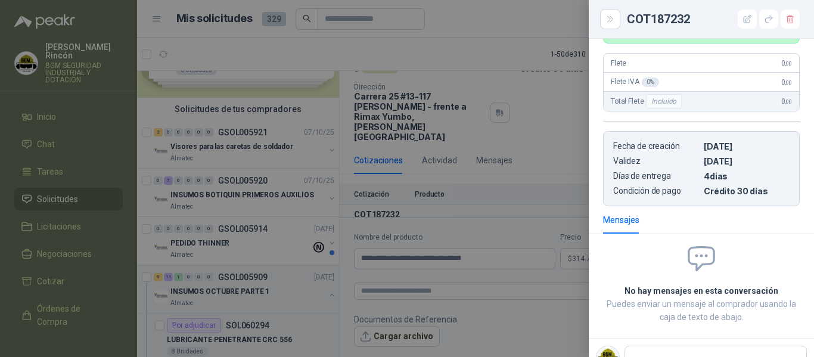
scroll to position [89, 0]
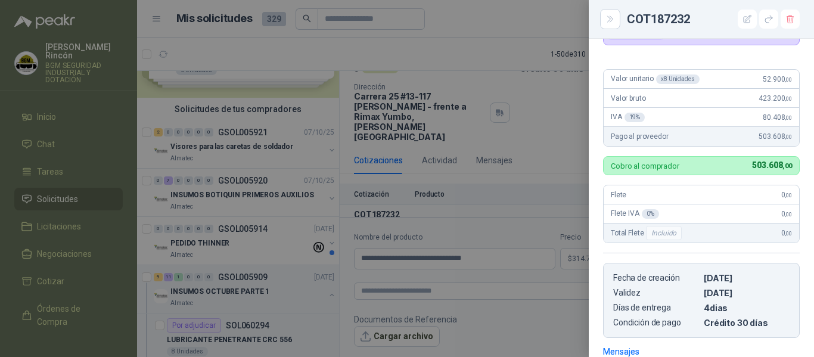
click at [603, 136] on div "Valor unitario x 8 Unidades 52.900 ,00 Valor bruto 423.200 ,00 IVA 19 % 80.408 …" at bounding box center [701, 199] width 225 height 278
click at [612, 26] on button "Close" at bounding box center [610, 19] width 20 height 20
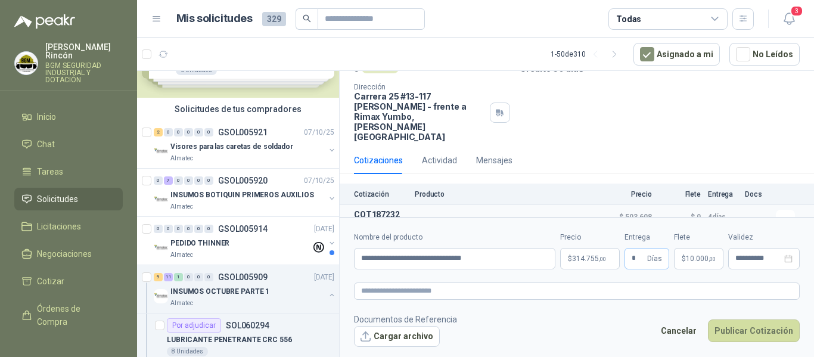
click at [654, 255] on span "Días" at bounding box center [654, 259] width 15 height 20
drag, startPoint x: 608, startPoint y: 259, endPoint x: 573, endPoint y: 260, distance: 35.2
click at [572, 260] on div "**********" at bounding box center [577, 251] width 446 height 38
type input "*"
drag, startPoint x: 530, startPoint y: 325, endPoint x: 568, endPoint y: 300, distance: 45.1
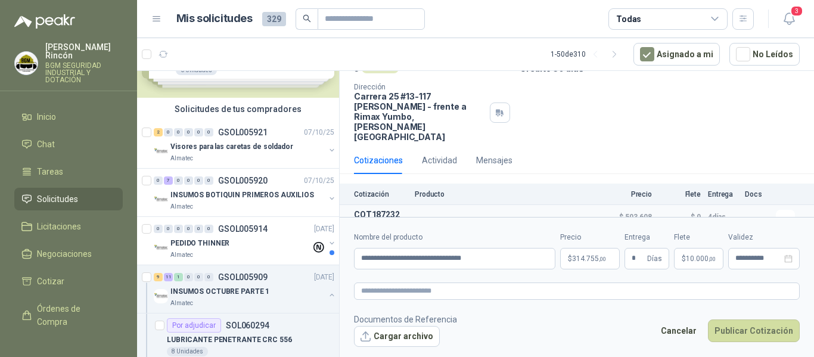
click at [532, 325] on footer "Documentos de Referencia Cargar archivo Cancelar Publicar Cotización" at bounding box center [577, 330] width 446 height 35
click at [588, 262] on span "314.755 ,00" at bounding box center [589, 258] width 34 height 7
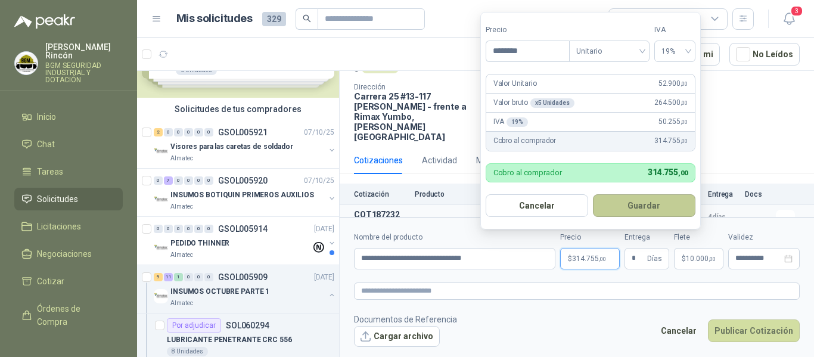
click at [632, 207] on button "Guardar" at bounding box center [644, 205] width 103 height 23
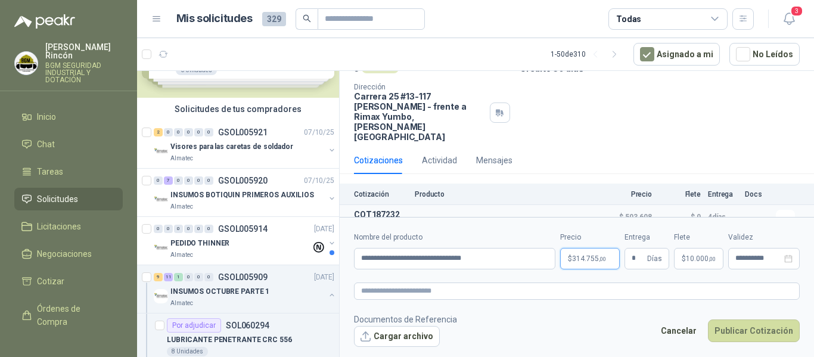
click at [603, 262] on span ",00" at bounding box center [602, 259] width 7 height 7
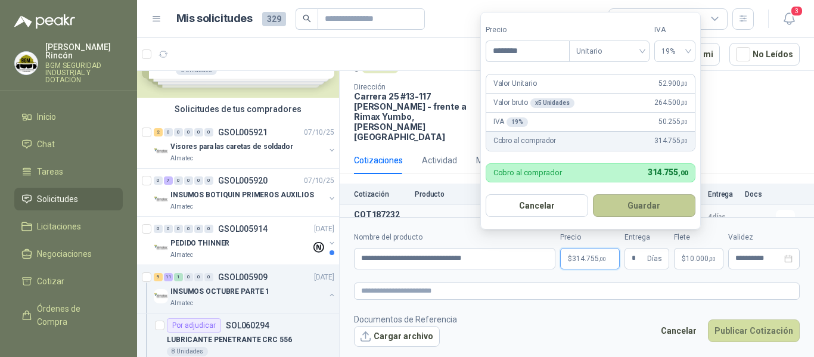
click at [644, 209] on button "Guardar" at bounding box center [644, 205] width 103 height 23
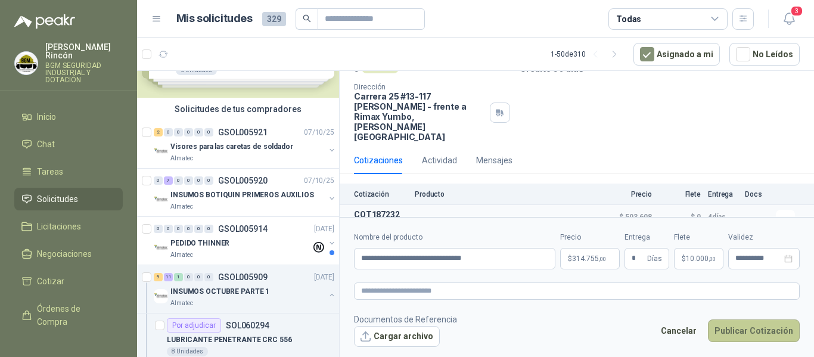
click at [740, 330] on button "Publicar Cotización" at bounding box center [754, 330] width 92 height 23
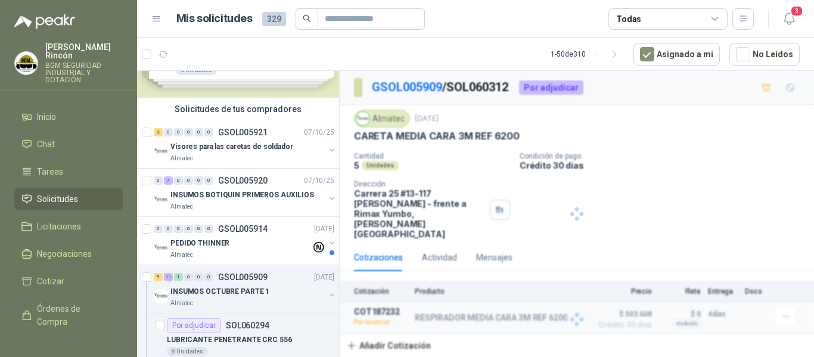
scroll to position [0, 0]
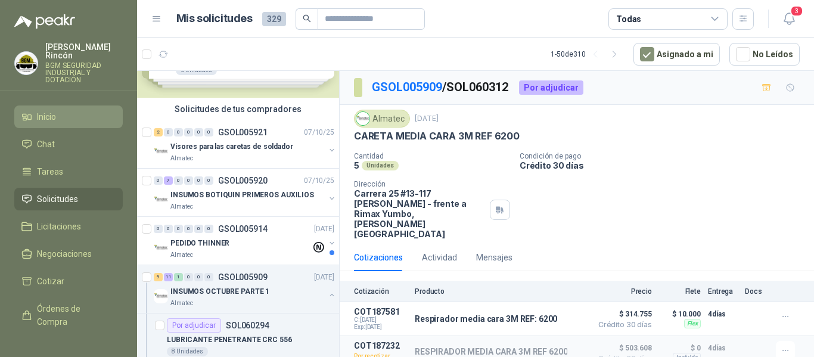
click at [93, 113] on li "Inicio" at bounding box center [68, 116] width 94 height 13
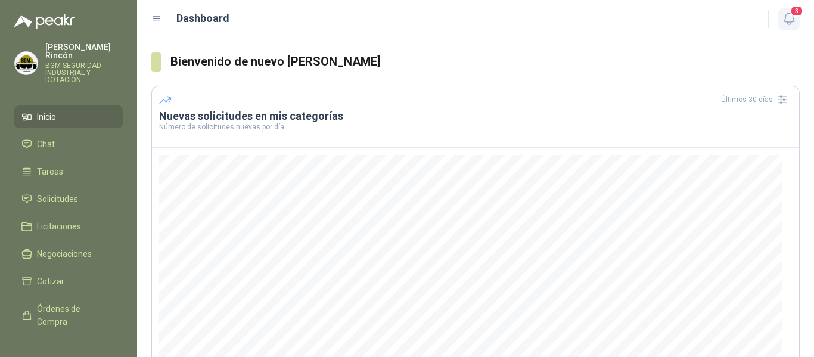
click at [791, 16] on span "3" at bounding box center [796, 10] width 13 height 11
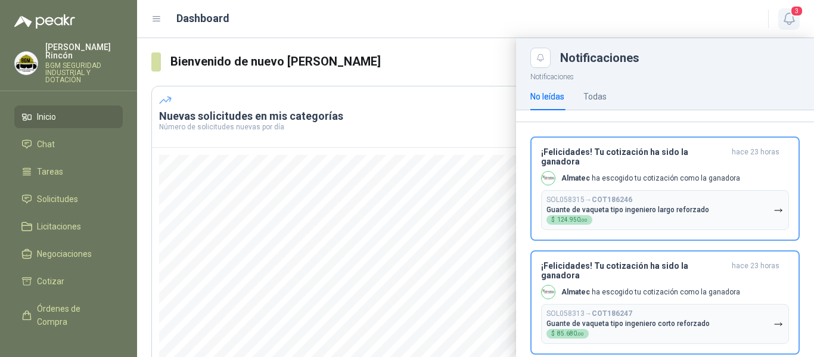
click at [784, 15] on icon "button" at bounding box center [789, 18] width 15 height 15
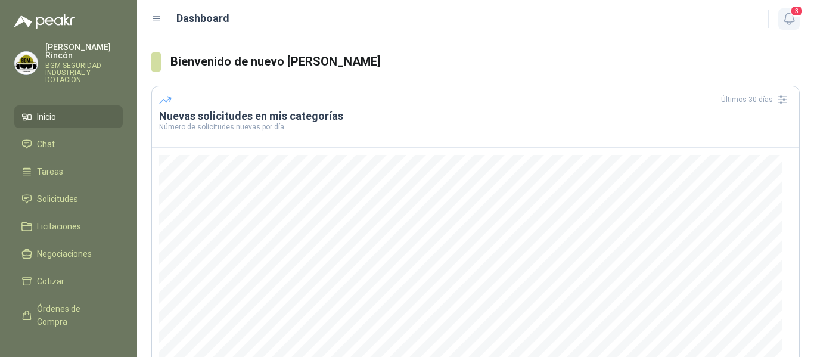
click at [783, 27] on button "3" at bounding box center [788, 18] width 21 height 21
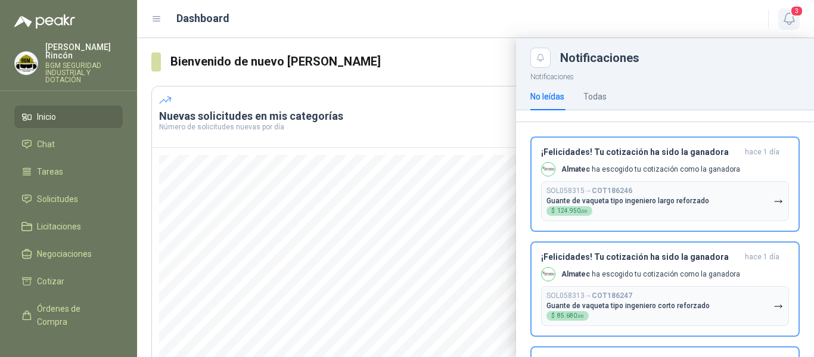
click at [787, 20] on icon "button" at bounding box center [789, 18] width 15 height 15
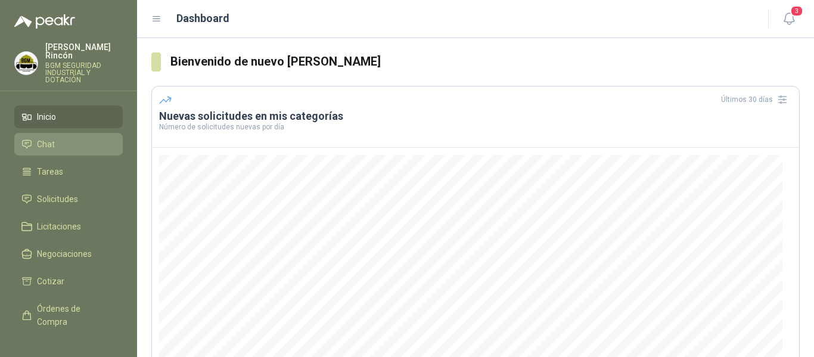
click at [91, 138] on li "Chat" at bounding box center [68, 144] width 94 height 13
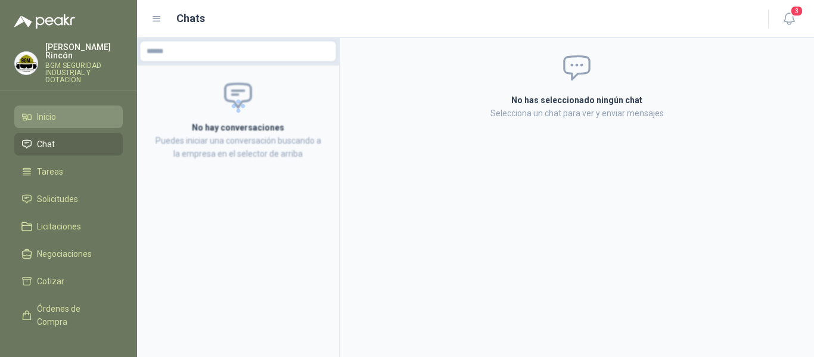
click at [53, 110] on span "Inicio" at bounding box center [46, 116] width 19 height 13
click at [52, 110] on span "Inicio" at bounding box center [46, 116] width 19 height 13
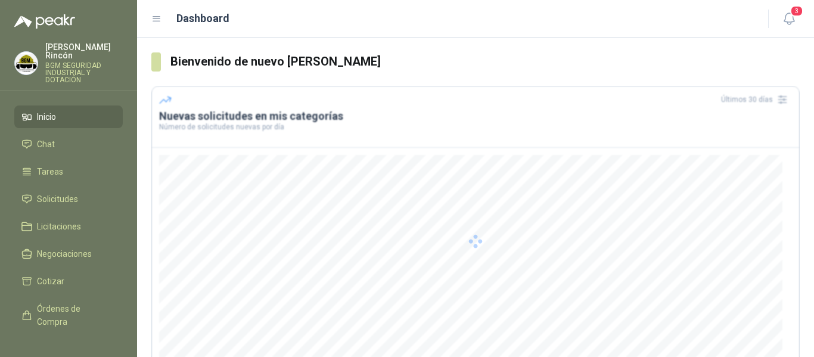
click at [52, 110] on span "Inicio" at bounding box center [46, 116] width 19 height 13
click at [787, 12] on icon "button" at bounding box center [789, 18] width 15 height 15
